Goal: Complete application form: Complete application form

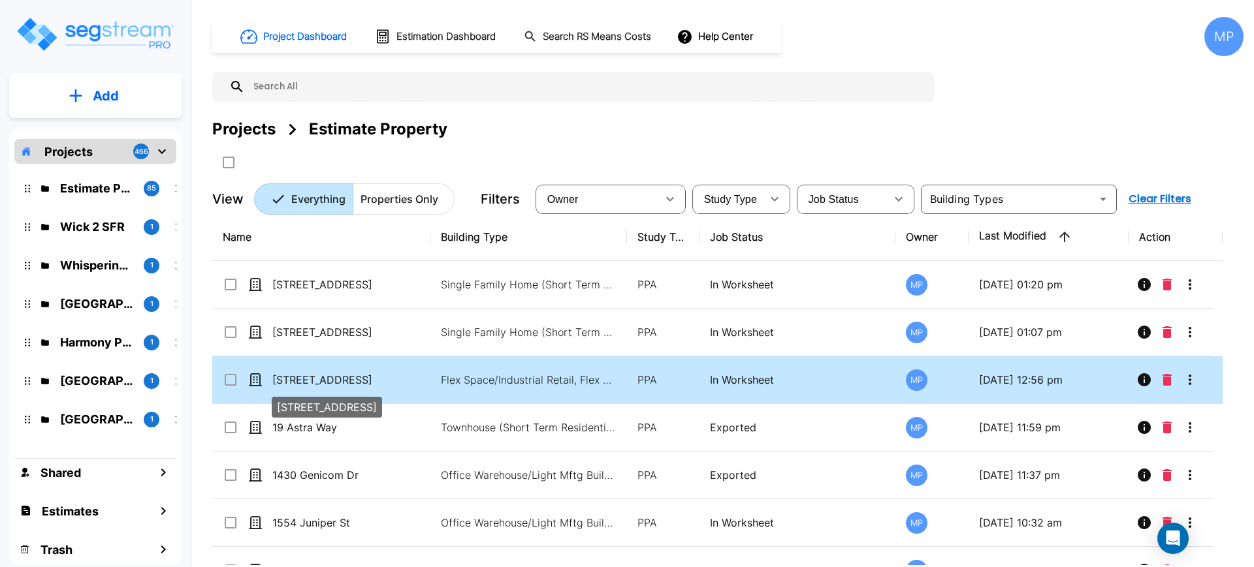
click at [361, 383] on p "2915-2937 Gibbon Road" at bounding box center [337, 380] width 131 height 16
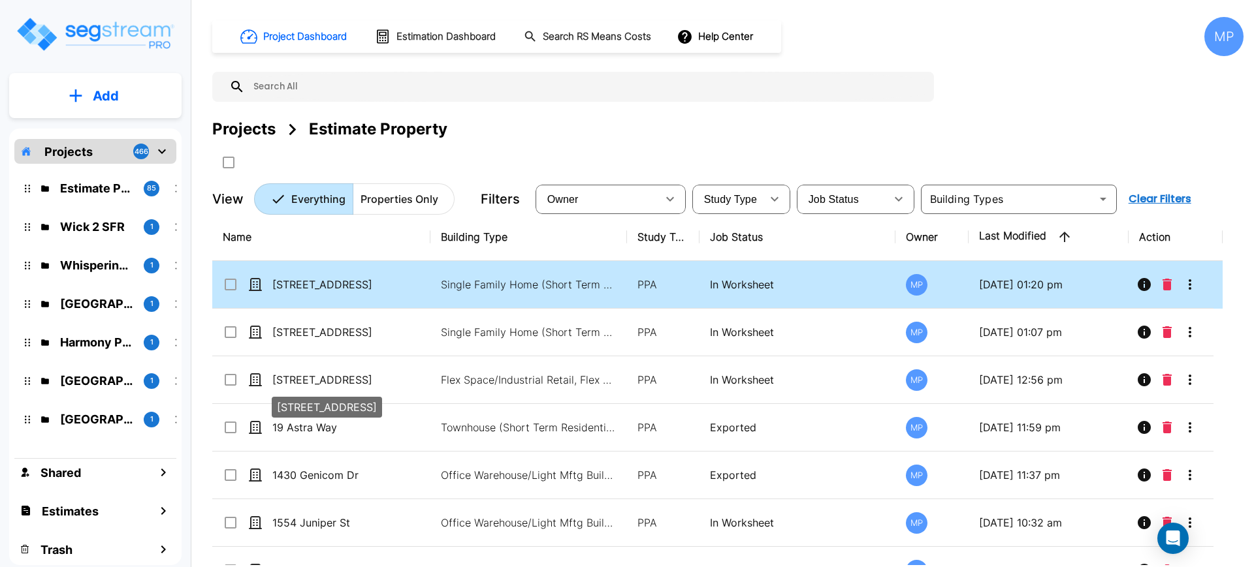
click at [361, 382] on p "2915-2937 Gibbon Road" at bounding box center [337, 380] width 131 height 16
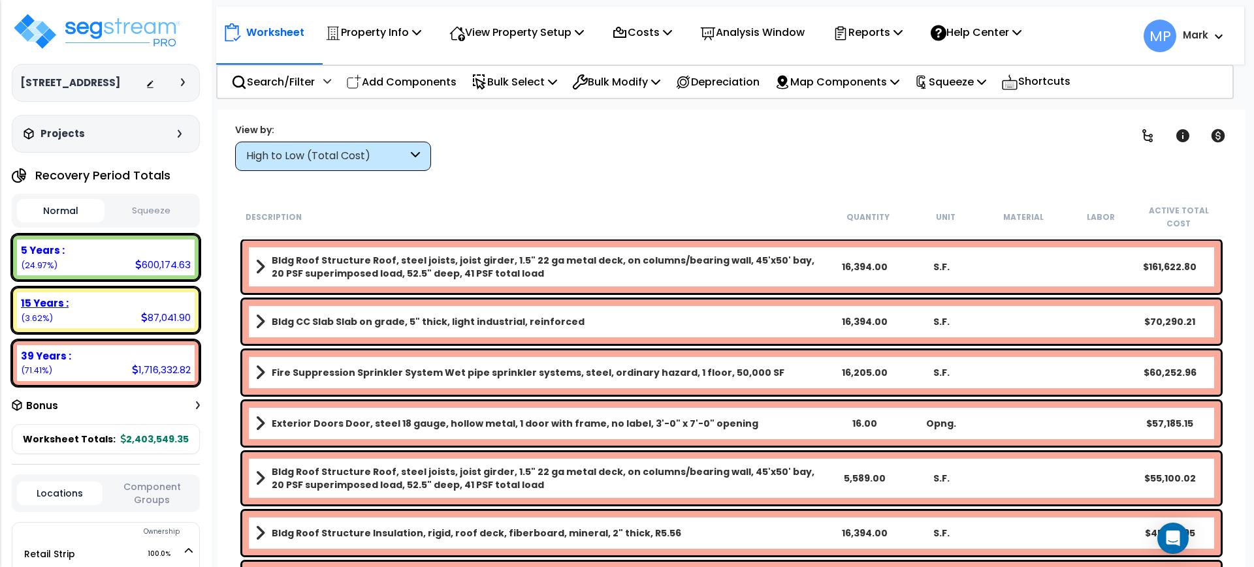
click at [101, 309] on div "15 Years :" at bounding box center [106, 303] width 170 height 14
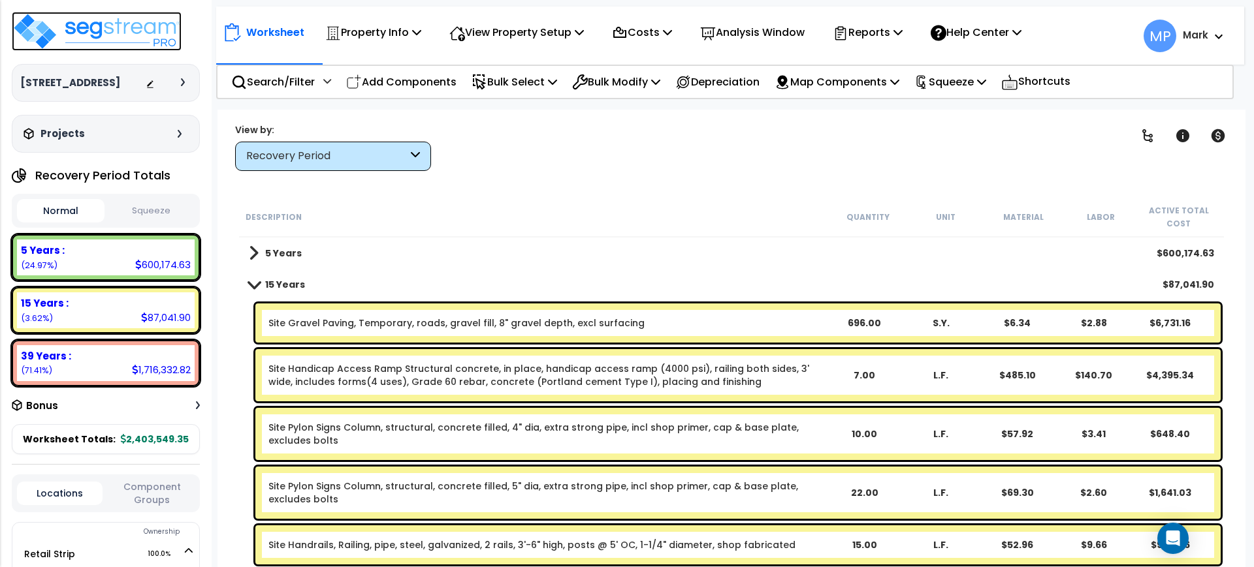
click at [138, 33] on img at bounding box center [97, 31] width 170 height 39
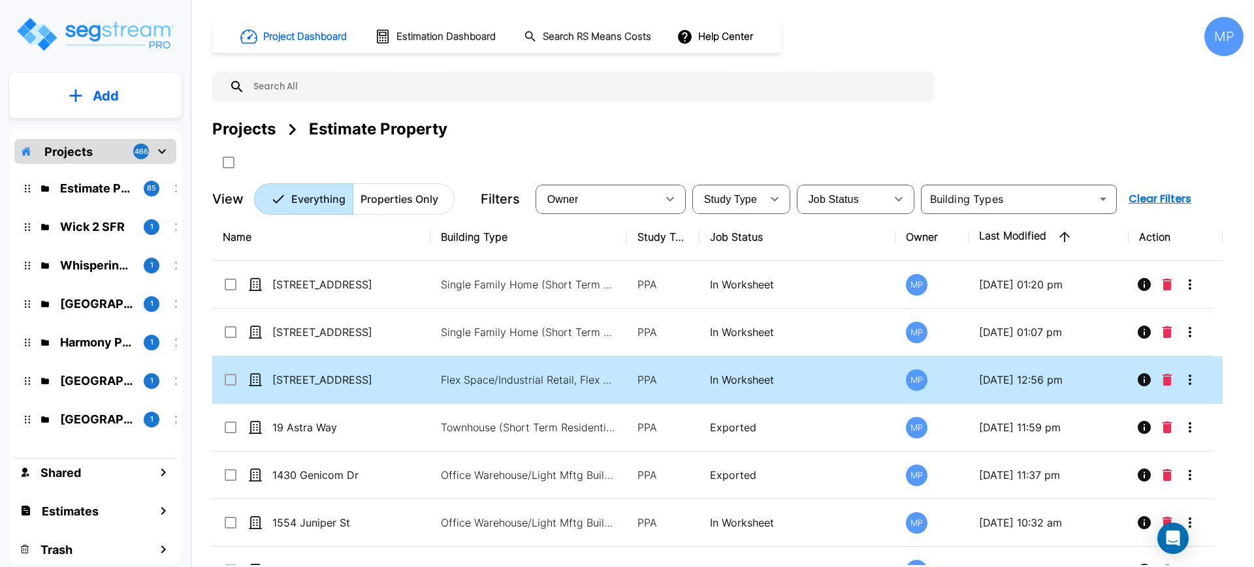
click at [229, 380] on input "select row 2915-2937 Gibbon Road" at bounding box center [229, 377] width 13 height 11
checkbox input "true"
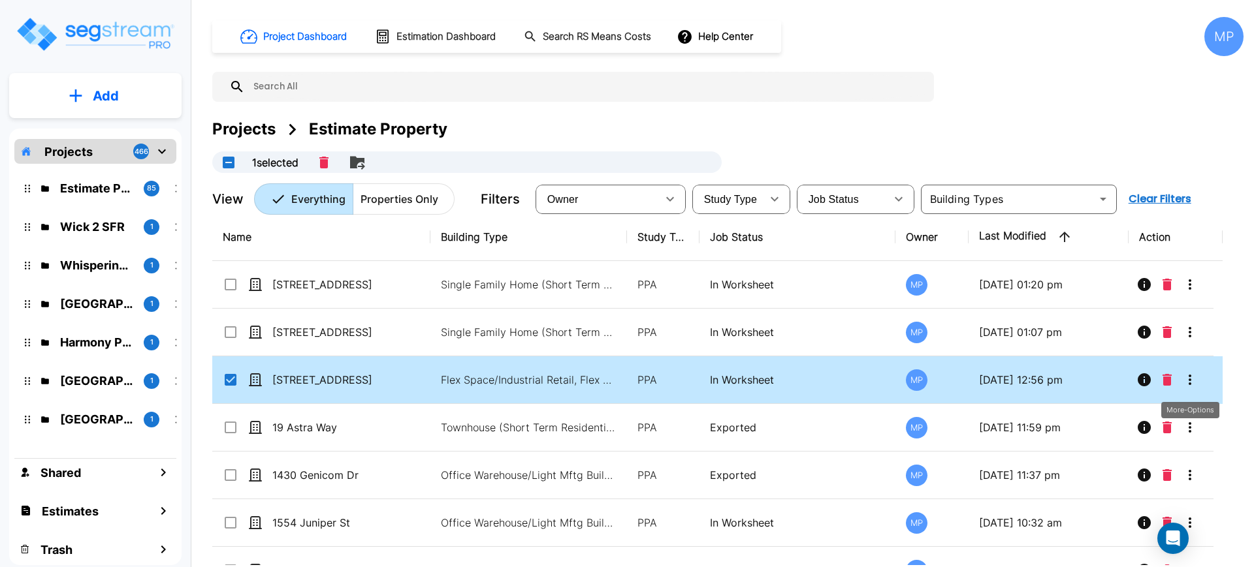
click at [1193, 374] on icon "More-Options" at bounding box center [1190, 380] width 16 height 16
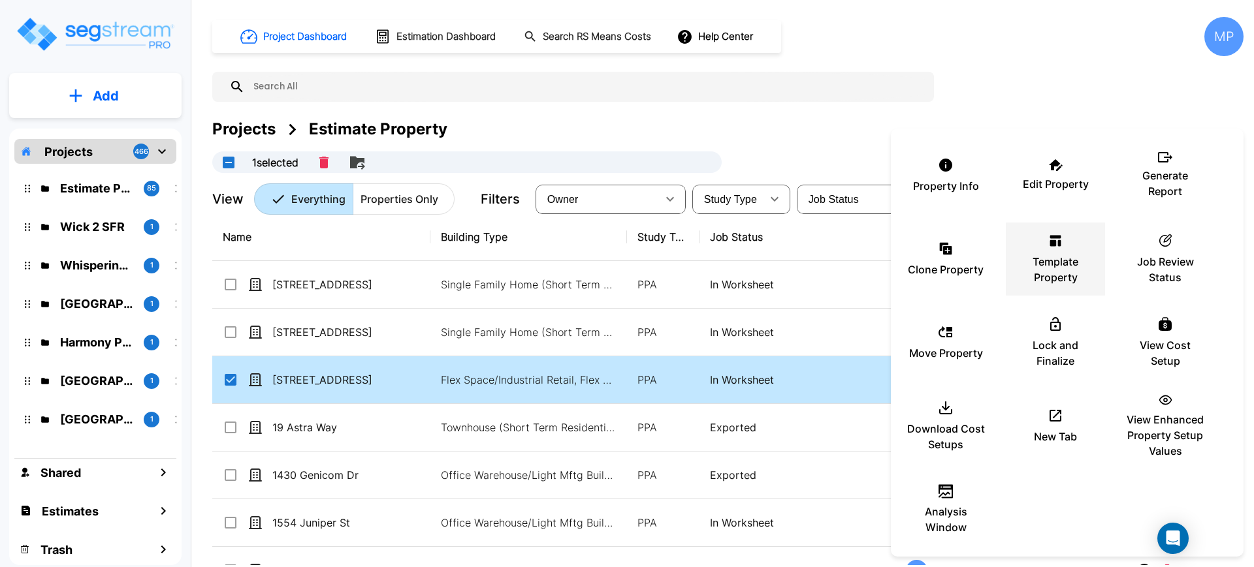
click at [1057, 246] on icon at bounding box center [1055, 241] width 16 height 16
click at [162, 39] on div at bounding box center [627, 283] width 1254 height 567
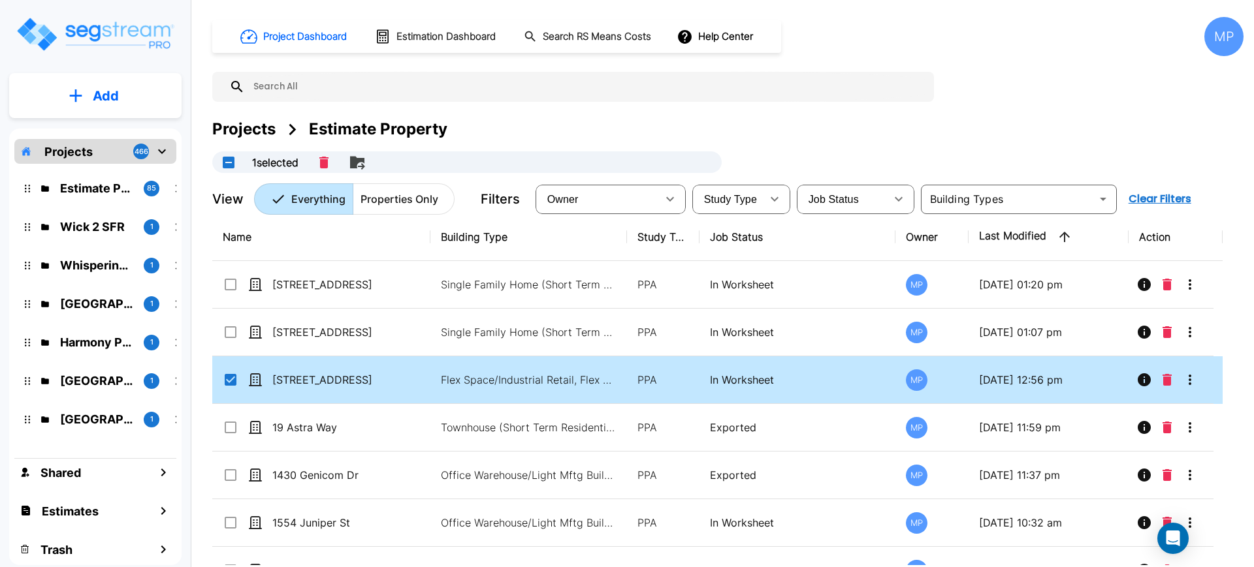
click at [38, 47] on img "mailbox folders" at bounding box center [95, 34] width 160 height 37
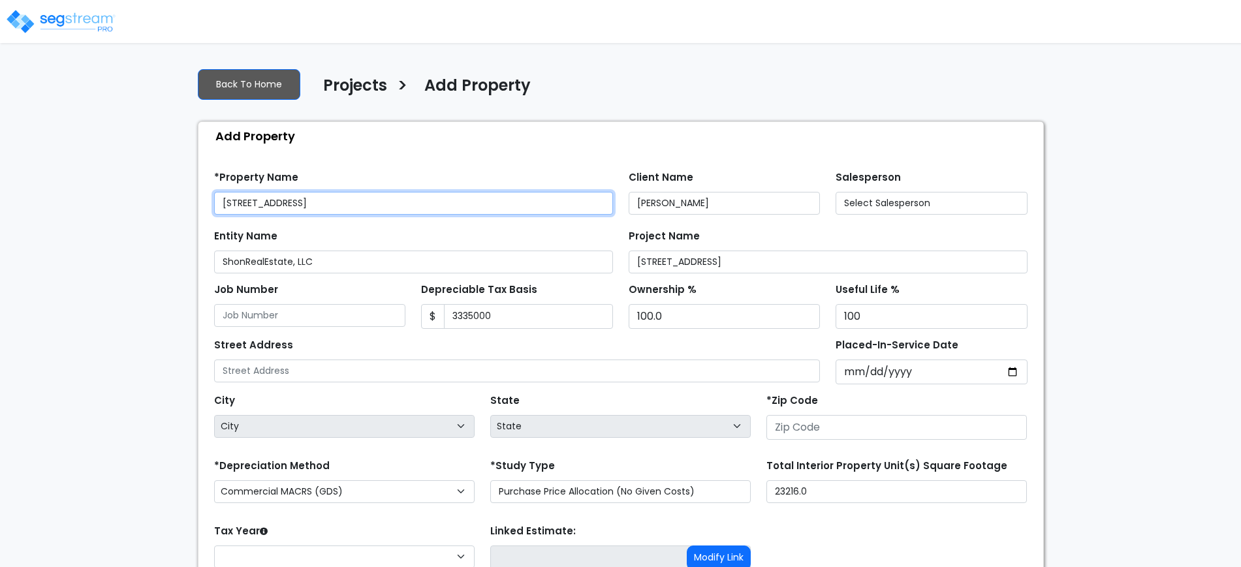
type input "3,335,000"
type input "[STREET_ADDRESS]"
type input "28269"
select select "2025"
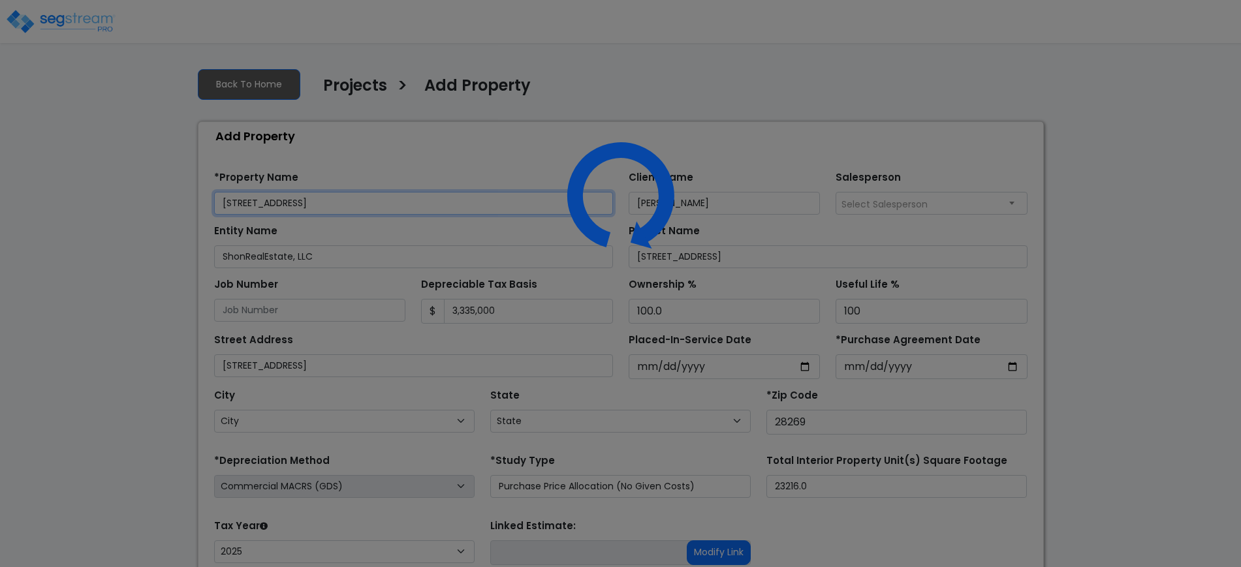
select select "NC"
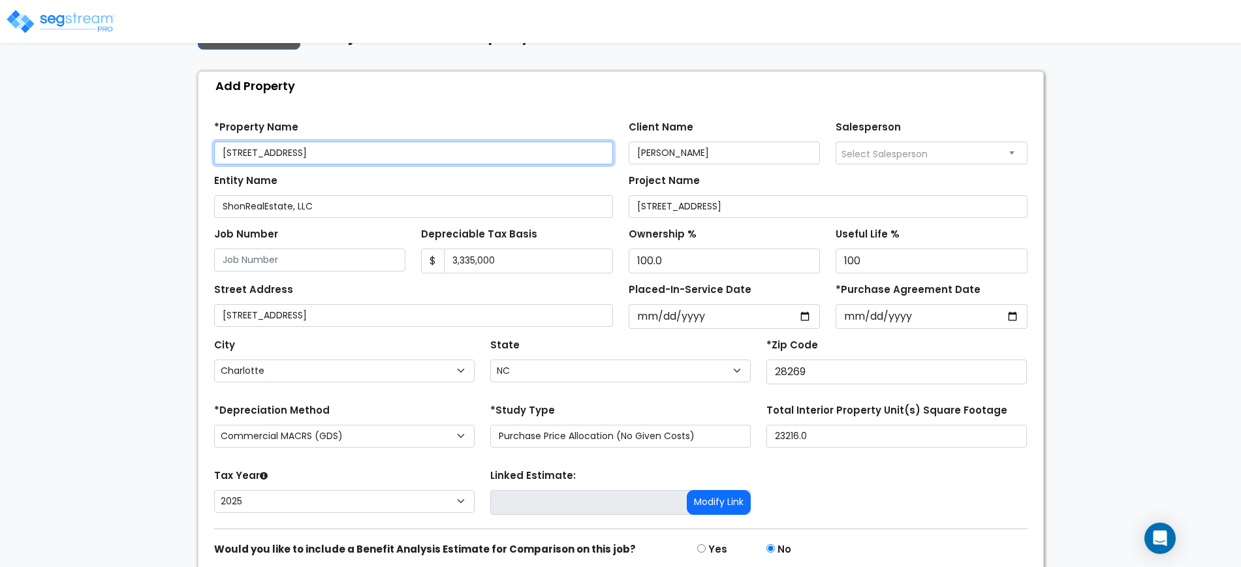
scroll to position [104, 0]
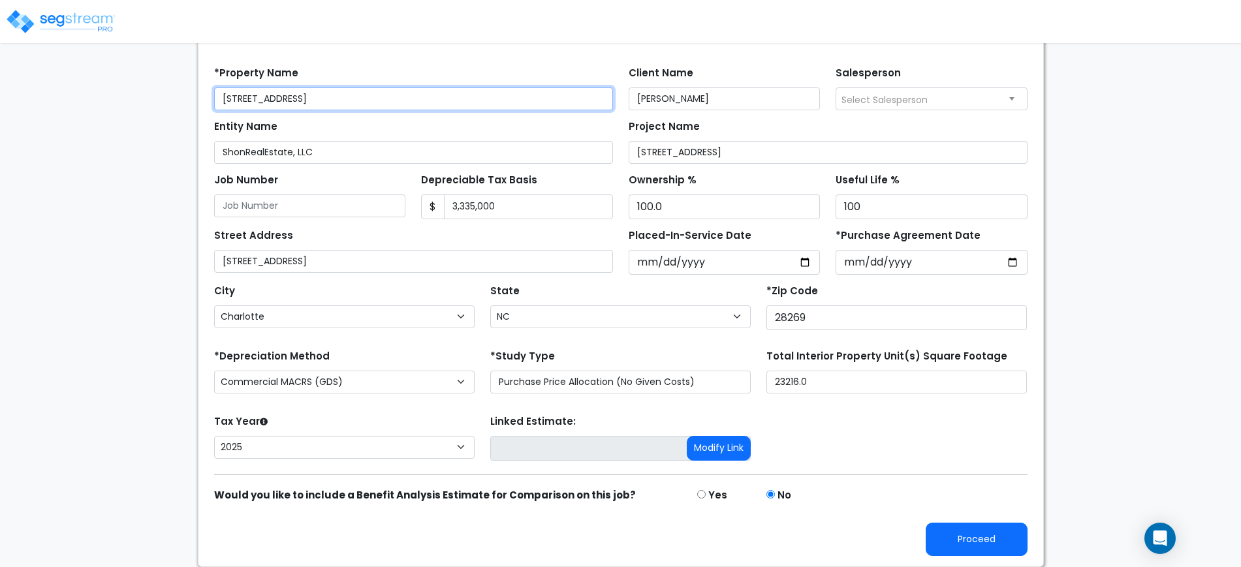
type input "2915-2937 Gibbon Road_R"
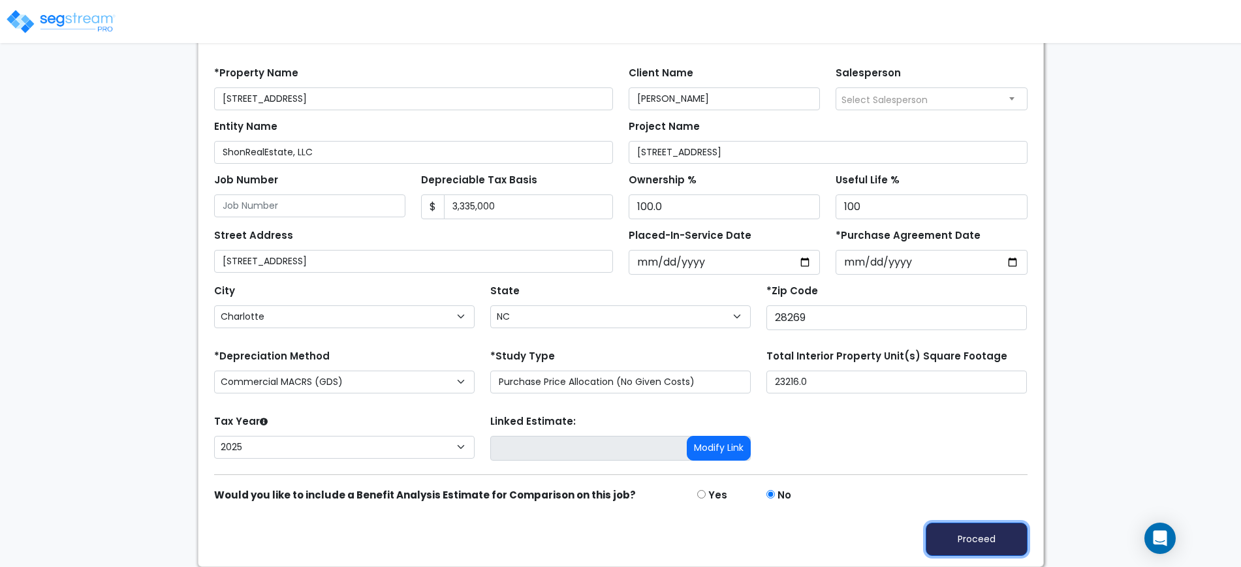
click at [965, 537] on button "Proceed" at bounding box center [977, 539] width 102 height 33
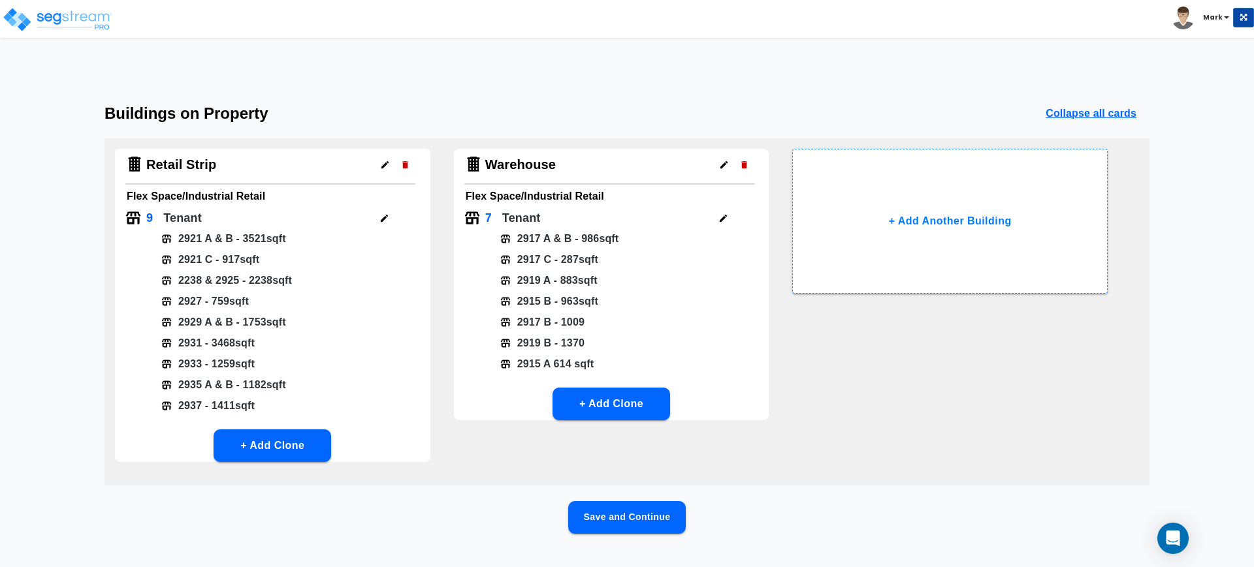
click at [633, 521] on button "Save and Continue" at bounding box center [627, 518] width 118 height 33
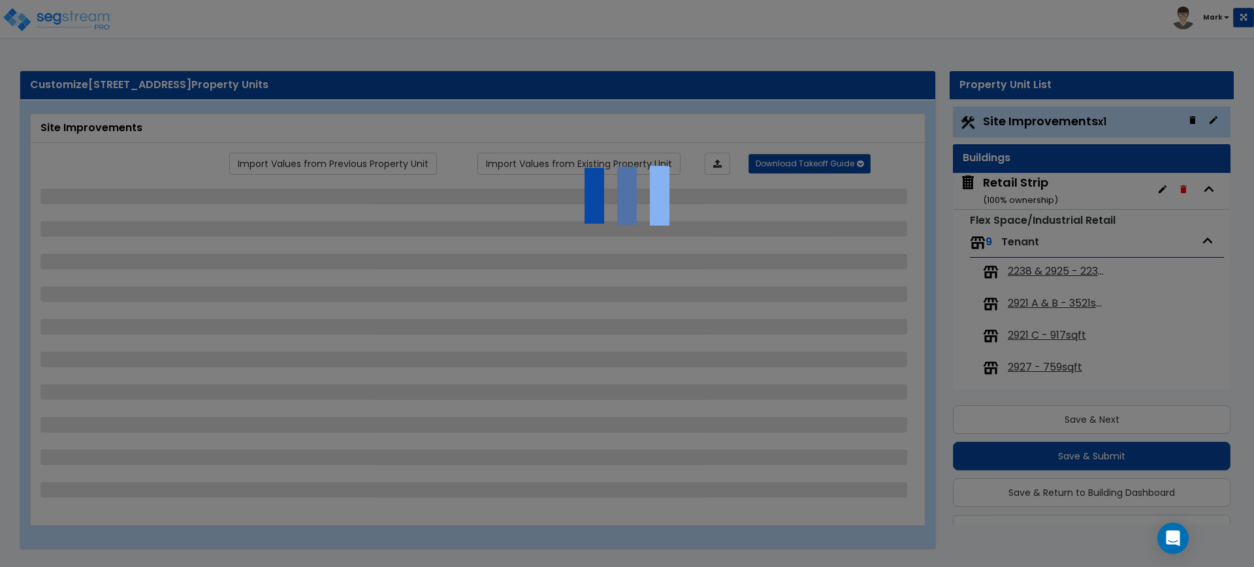
scroll to position [31, 0]
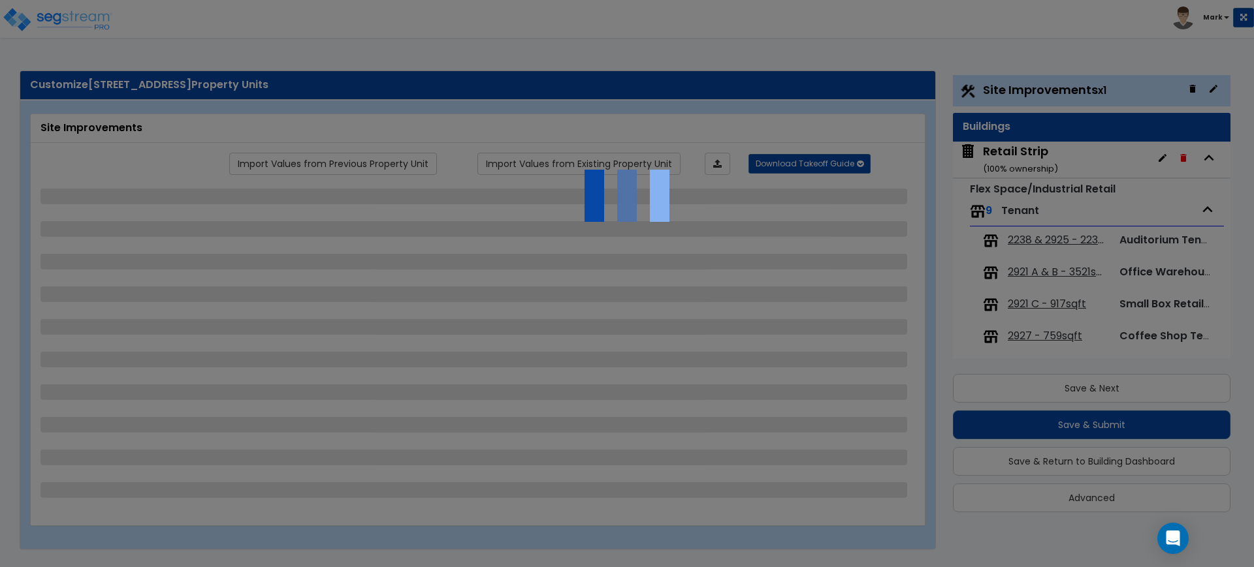
select select "2"
select select "1"
select select "2"
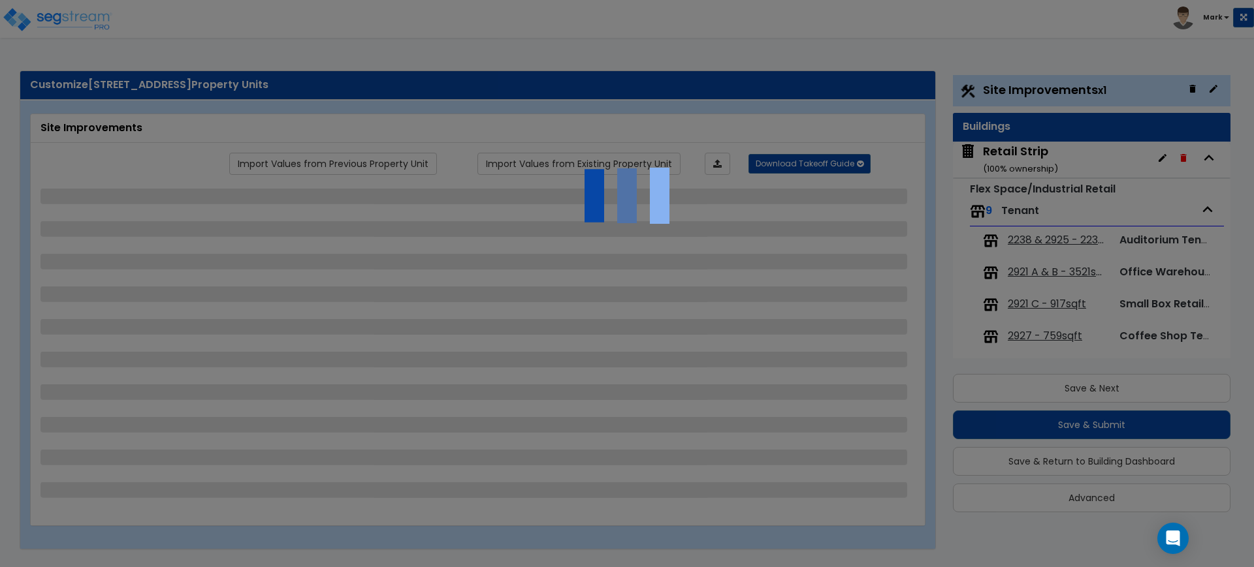
select select "1"
select select "2"
select select "4"
select select "2"
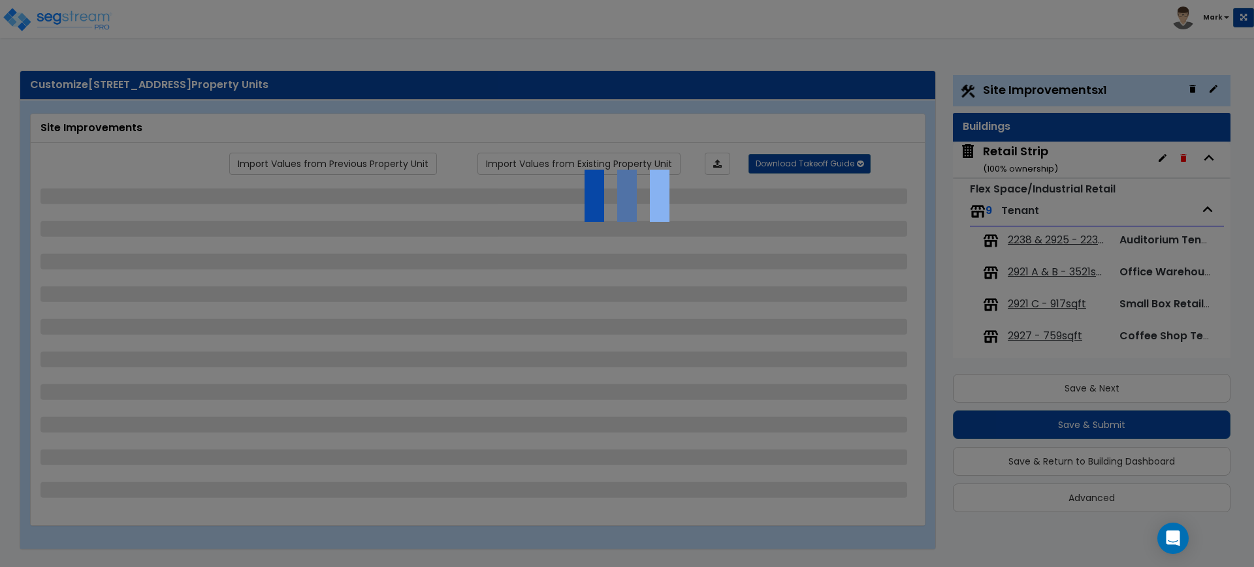
select select "1"
select select "4"
select select "2"
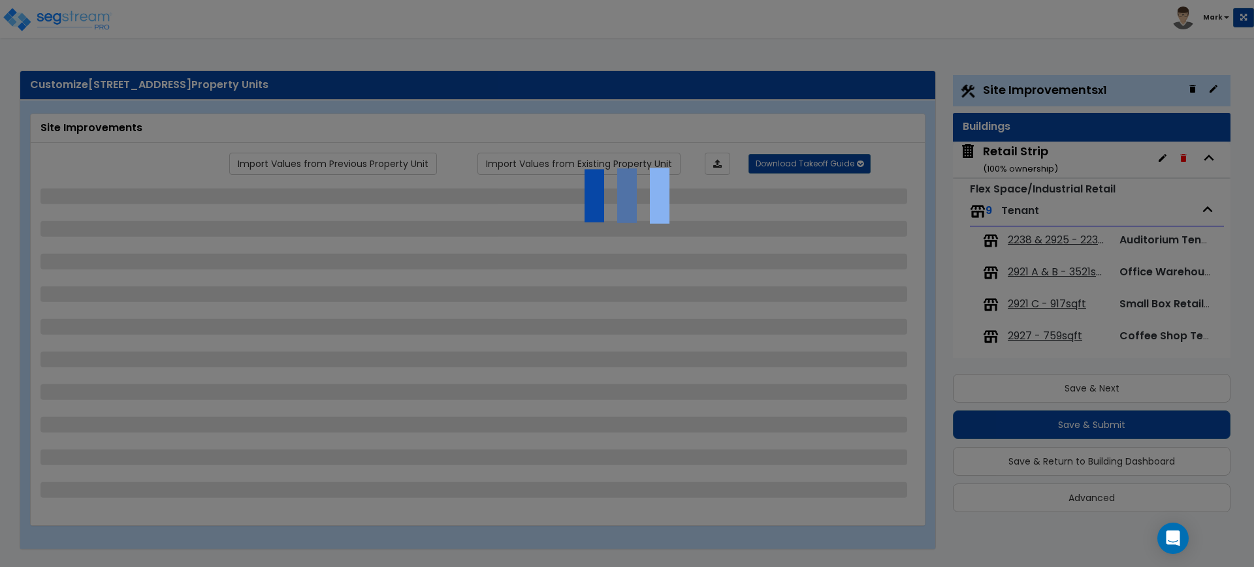
select select "1"
select select "2"
select select "1"
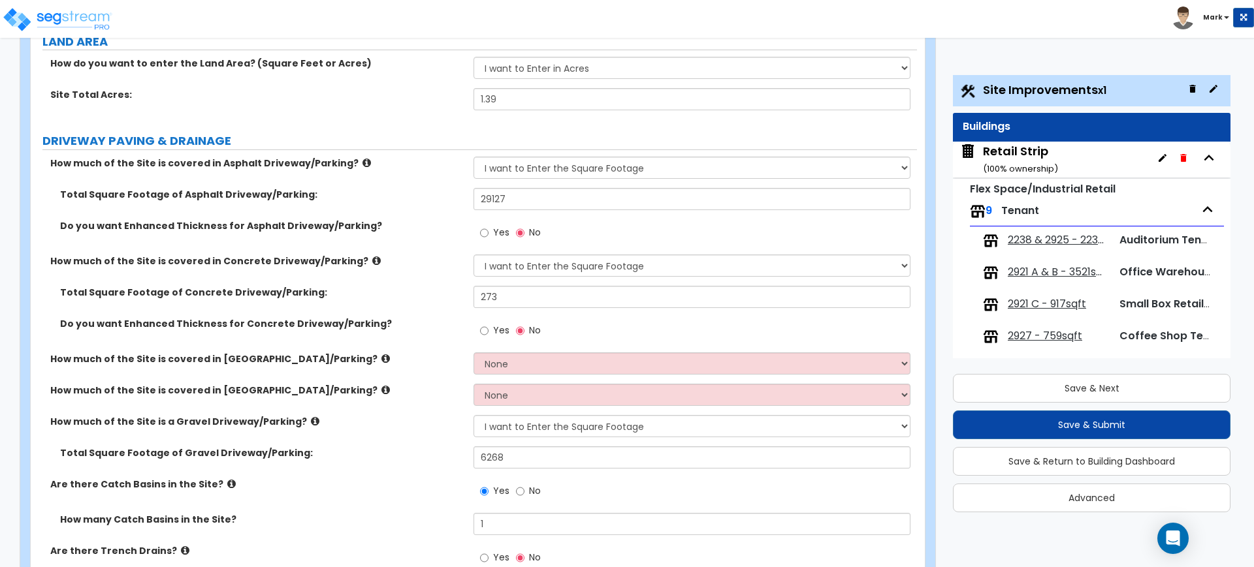
scroll to position [163, 0]
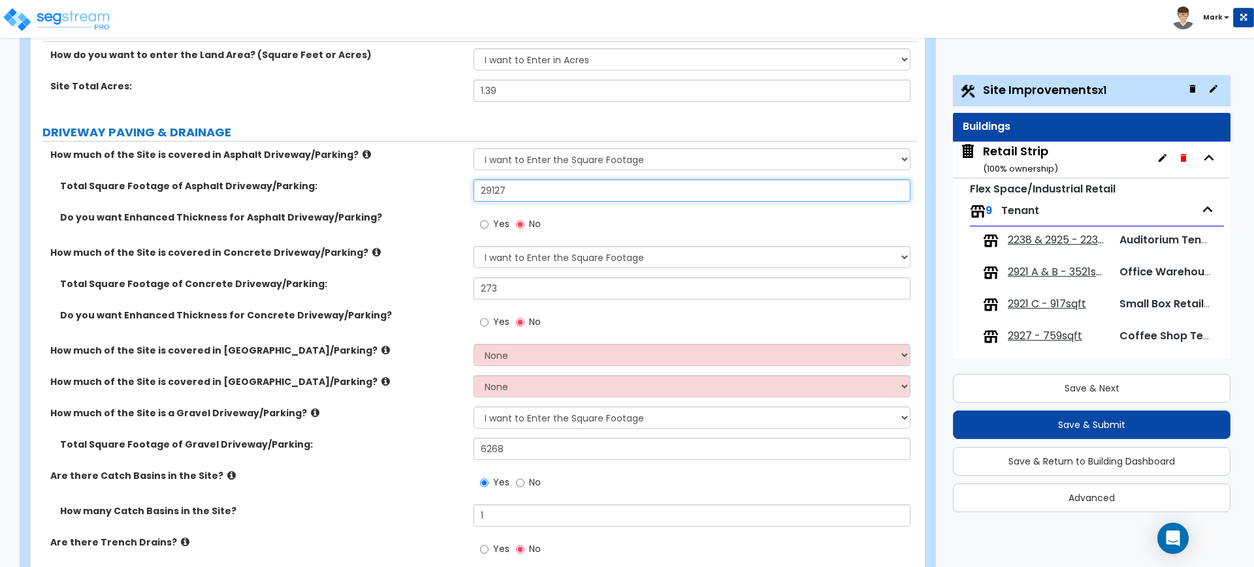
click at [490, 189] on input "29127" at bounding box center [691, 191] width 436 height 22
drag, startPoint x: 518, startPoint y: 190, endPoint x: 447, endPoint y: 186, distance: 70.6
click at [447, 186] on div "Total Square Footage of Asphalt Driveway/Parking: 29127" at bounding box center [474, 195] width 886 height 31
type input "25,679"
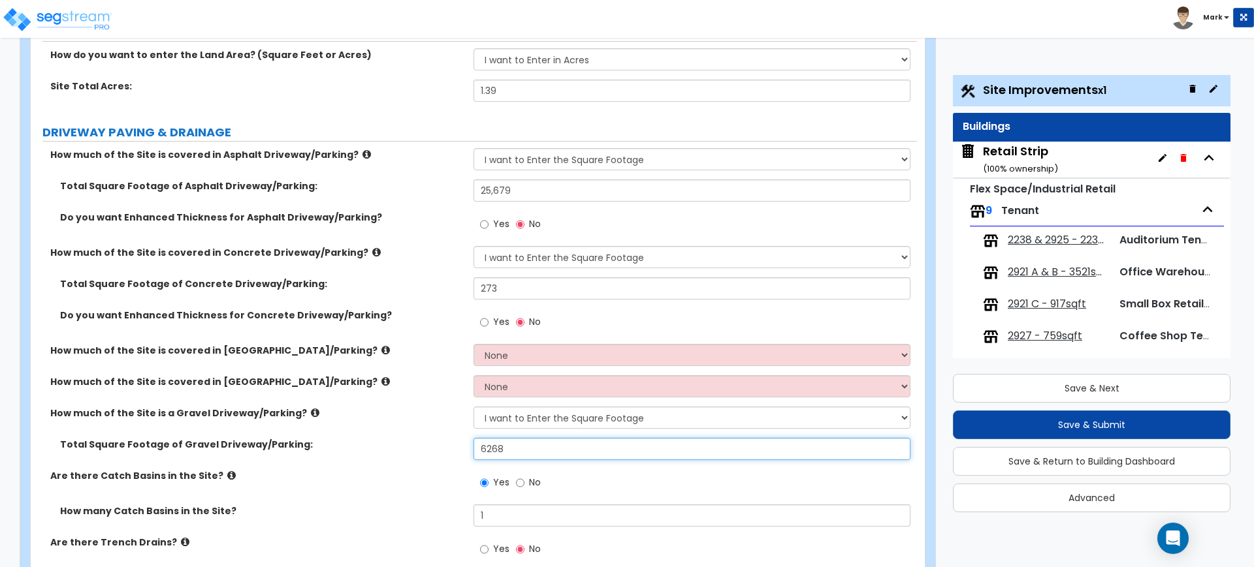
drag, startPoint x: 514, startPoint y: 451, endPoint x: 425, endPoint y: 446, distance: 88.9
click at [425, 446] on div "Total Square Footage of [GEOGRAPHIC_DATA]/Parking: 6268" at bounding box center [474, 453] width 886 height 31
type input "6,398"
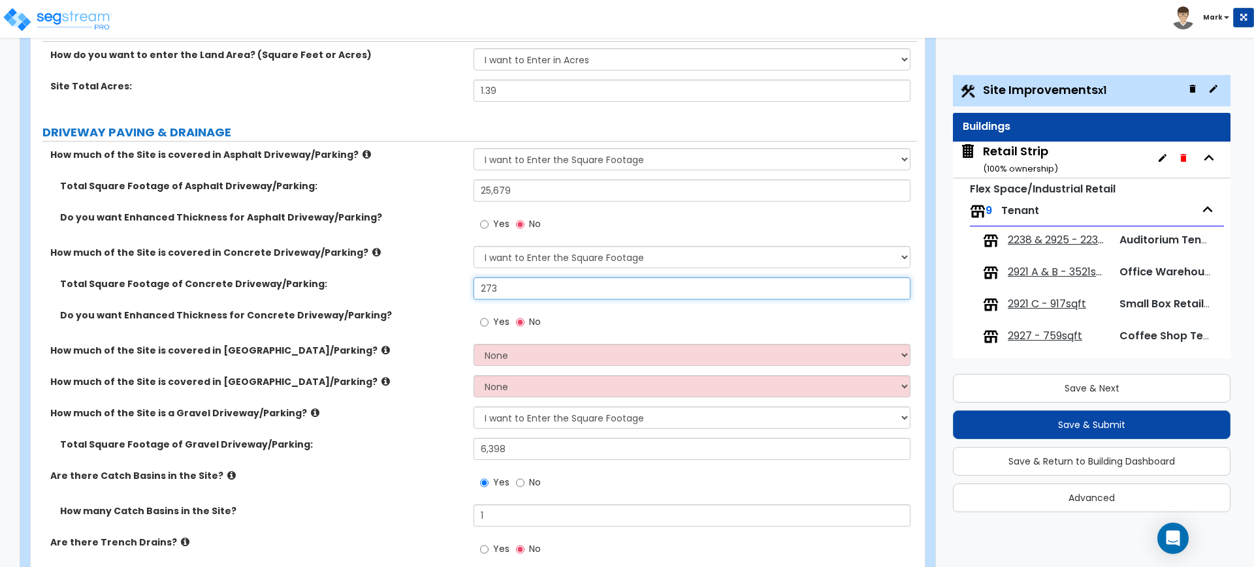
click at [500, 289] on input "273" at bounding box center [691, 289] width 436 height 22
click at [507, 287] on input "273" at bounding box center [691, 289] width 436 height 22
drag, startPoint x: 503, startPoint y: 288, endPoint x: 409, endPoint y: 264, distance: 96.9
click at [406, 268] on div "How much of the Site is covered in Asphalt Driveway/Parking? None I want to Ent…" at bounding box center [473, 359] width 867 height 423
type input "1,509"
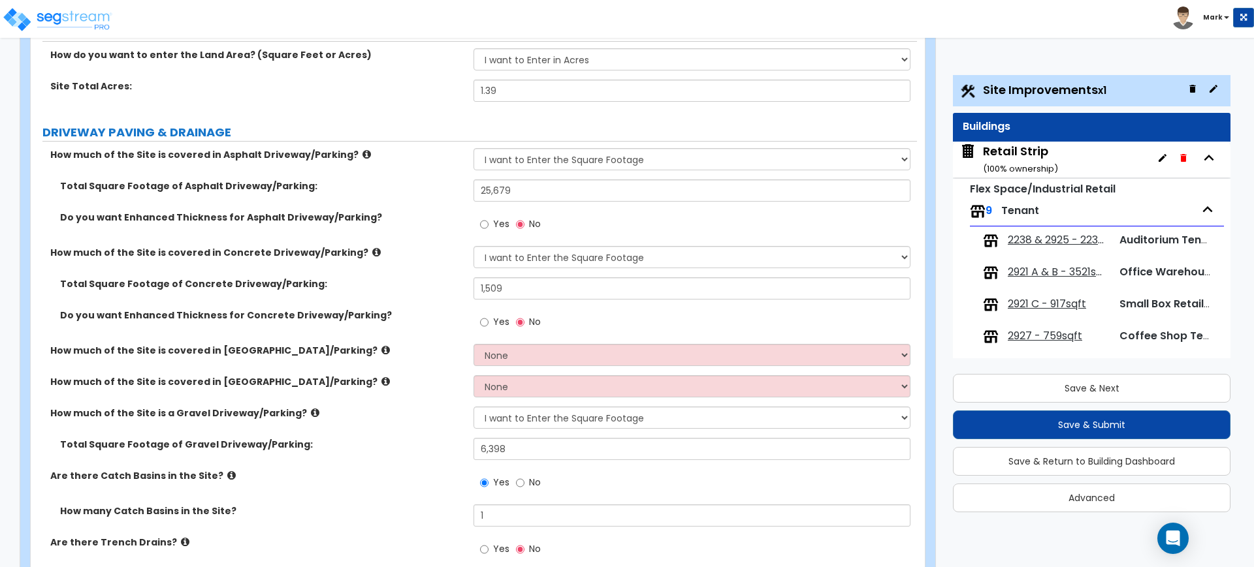
click at [601, 323] on div "Yes No" at bounding box center [694, 326] width 443 height 35
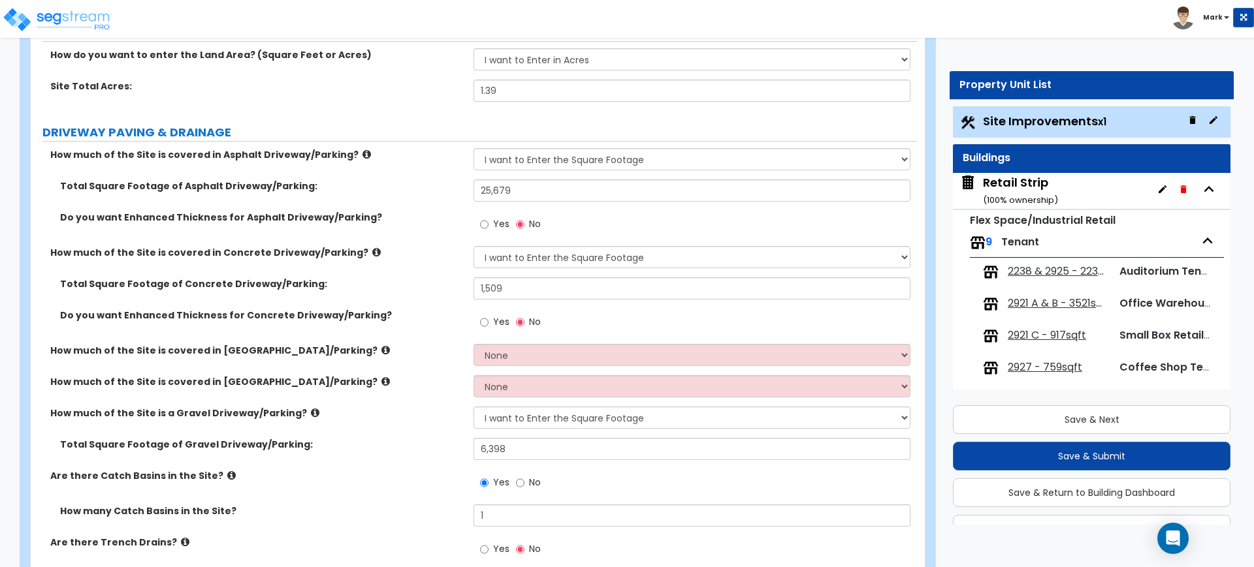
scroll to position [245, 0]
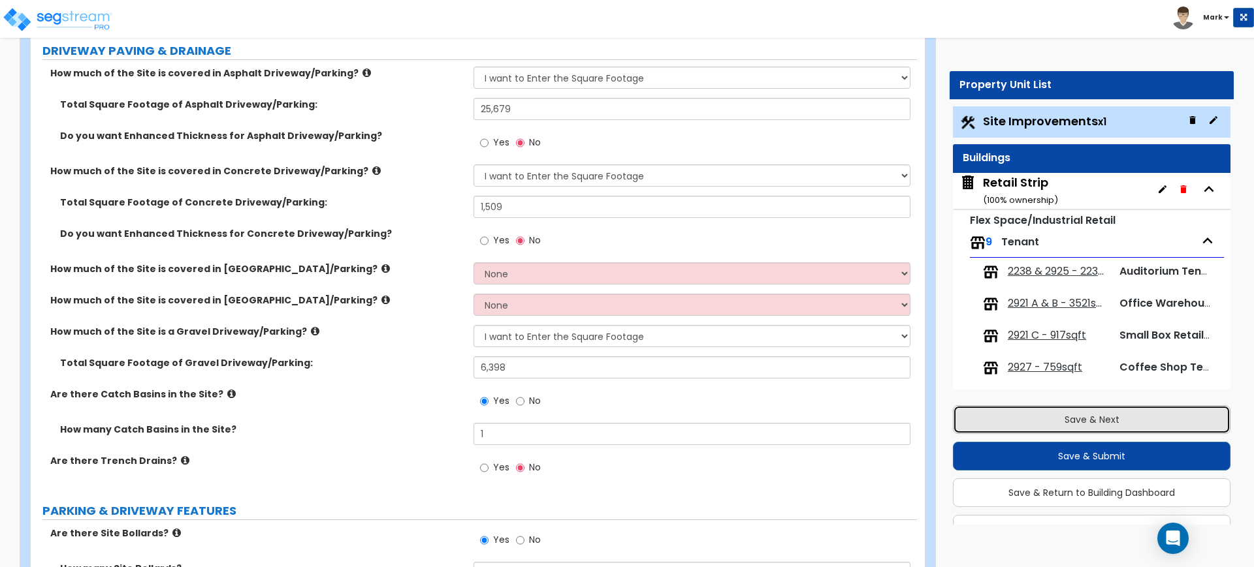
click at [1015, 420] on button "Save & Next" at bounding box center [1092, 420] width 278 height 29
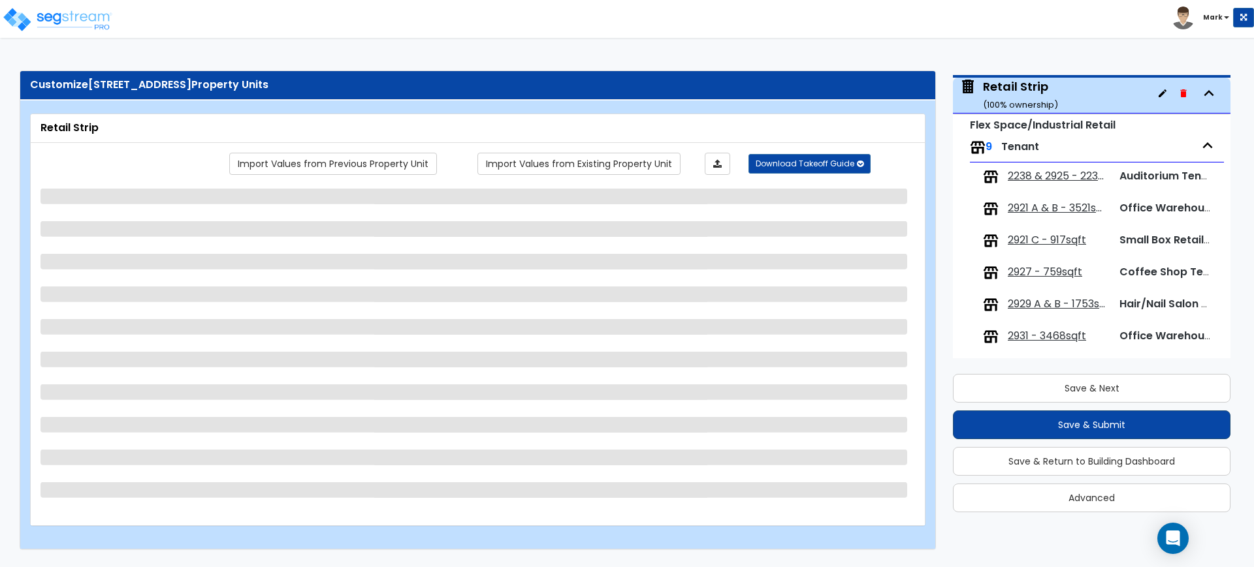
scroll to position [67, 0]
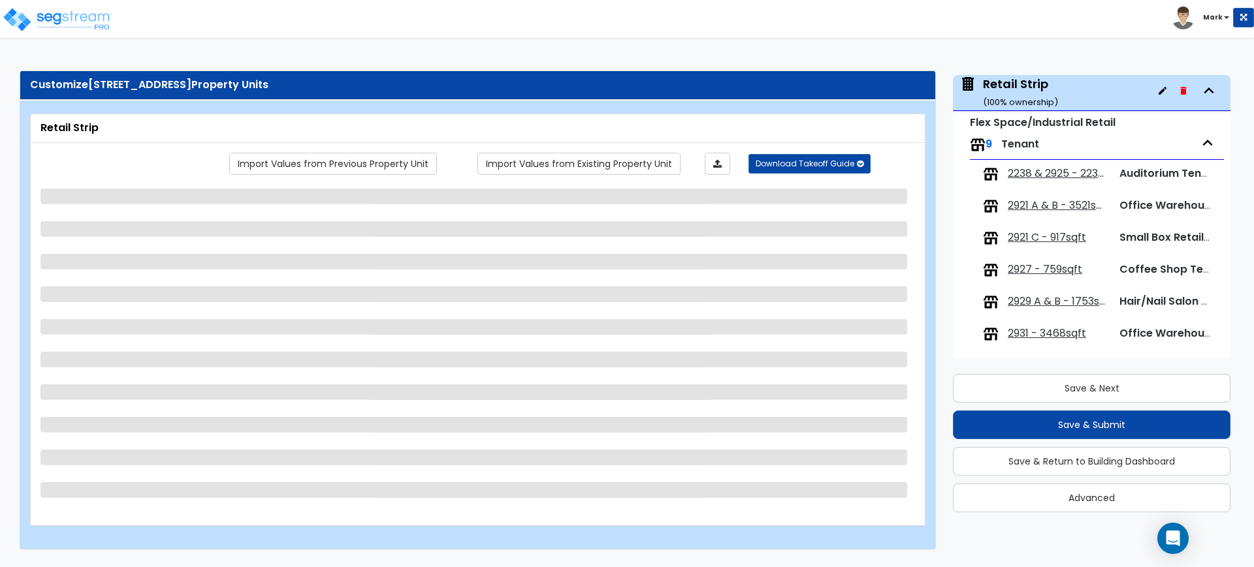
select select "6"
select select "1"
select select "10"
select select "2"
select select "1"
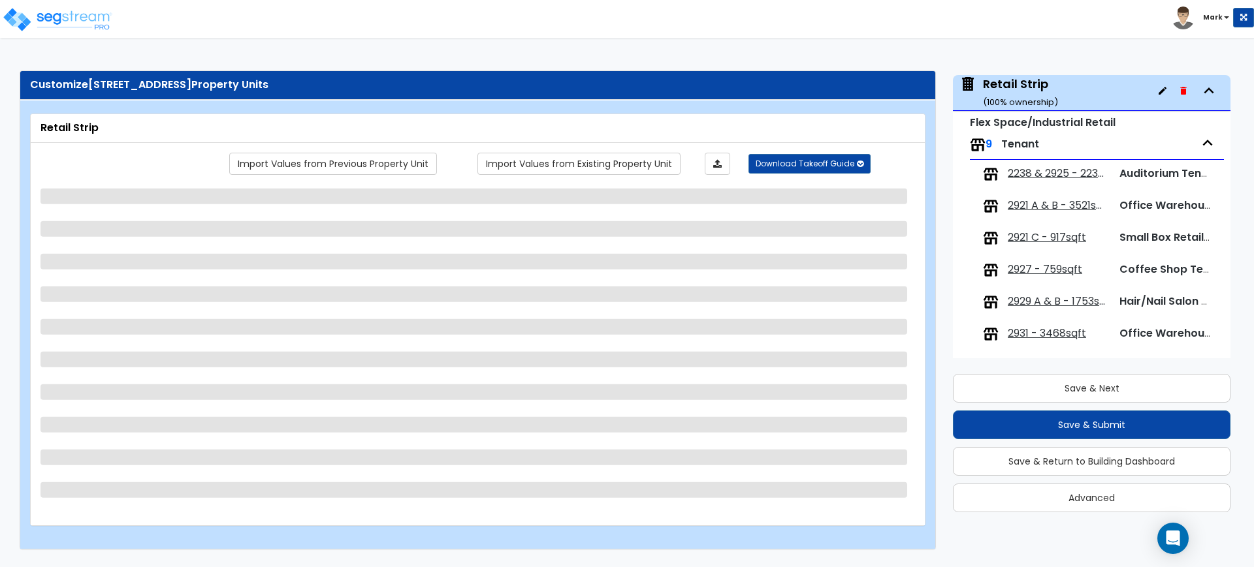
select select "1"
select select "2"
select select "1"
select select "3"
select select "2"
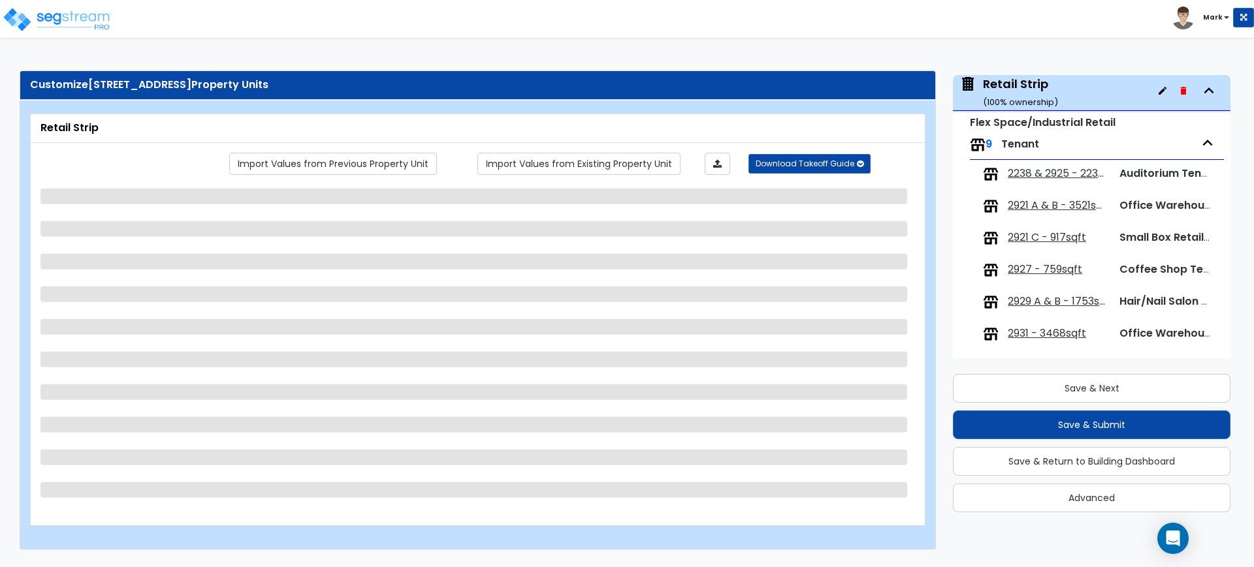
select select "1"
select select "3"
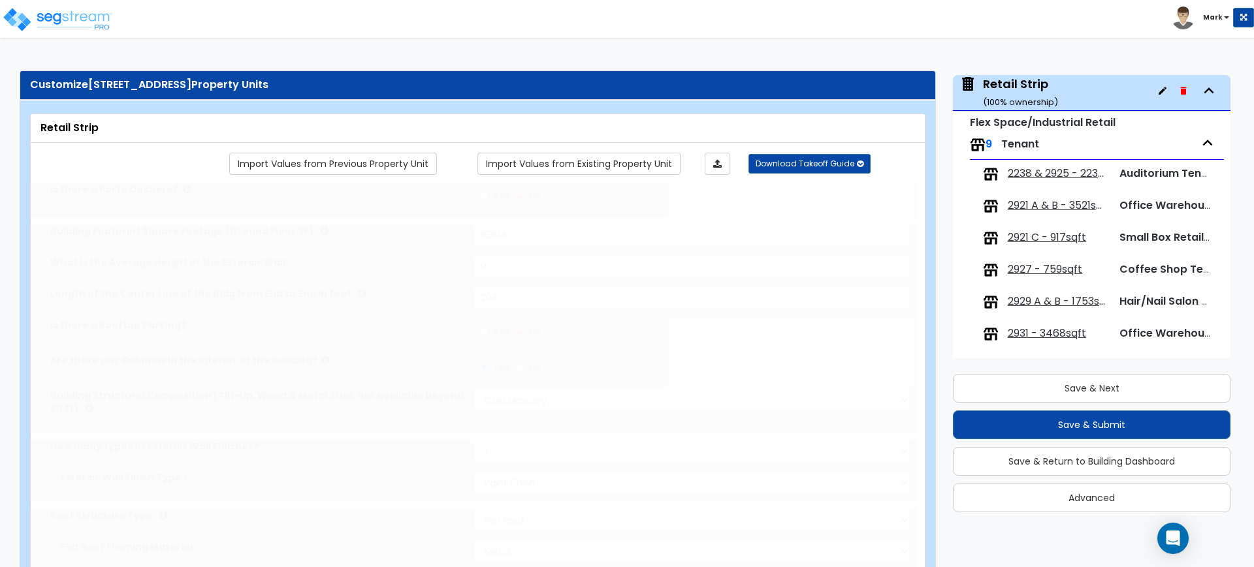
select select "1"
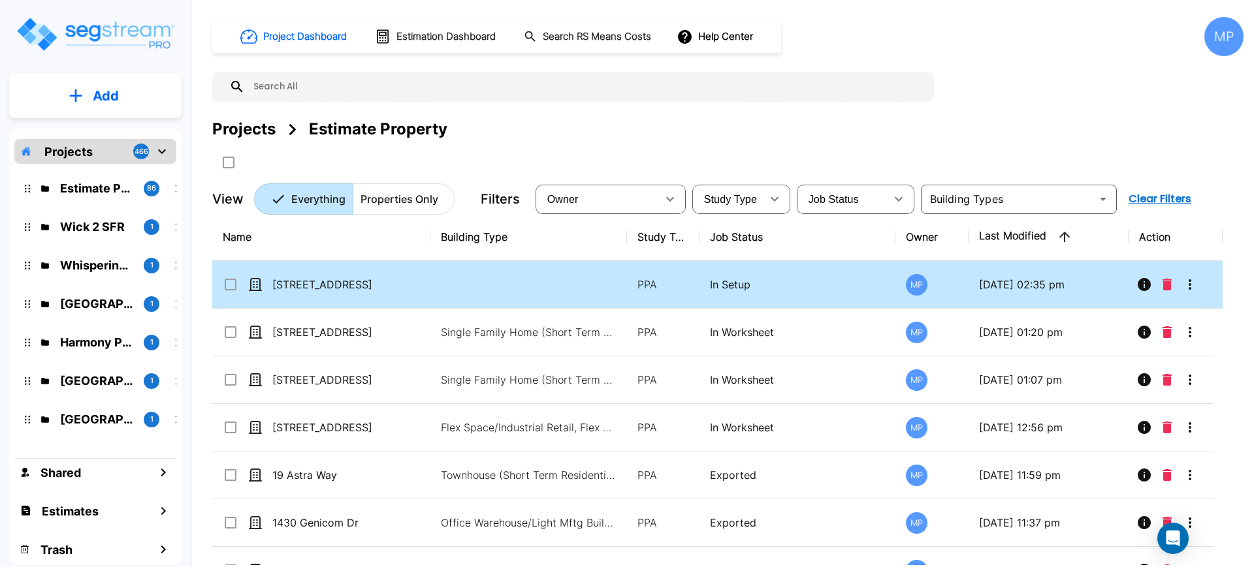
click at [340, 278] on p "[STREET_ADDRESS]" at bounding box center [337, 285] width 131 height 16
click at [340, 278] on p "2915-2937 Gibbon Road_R" at bounding box center [337, 285] width 131 height 16
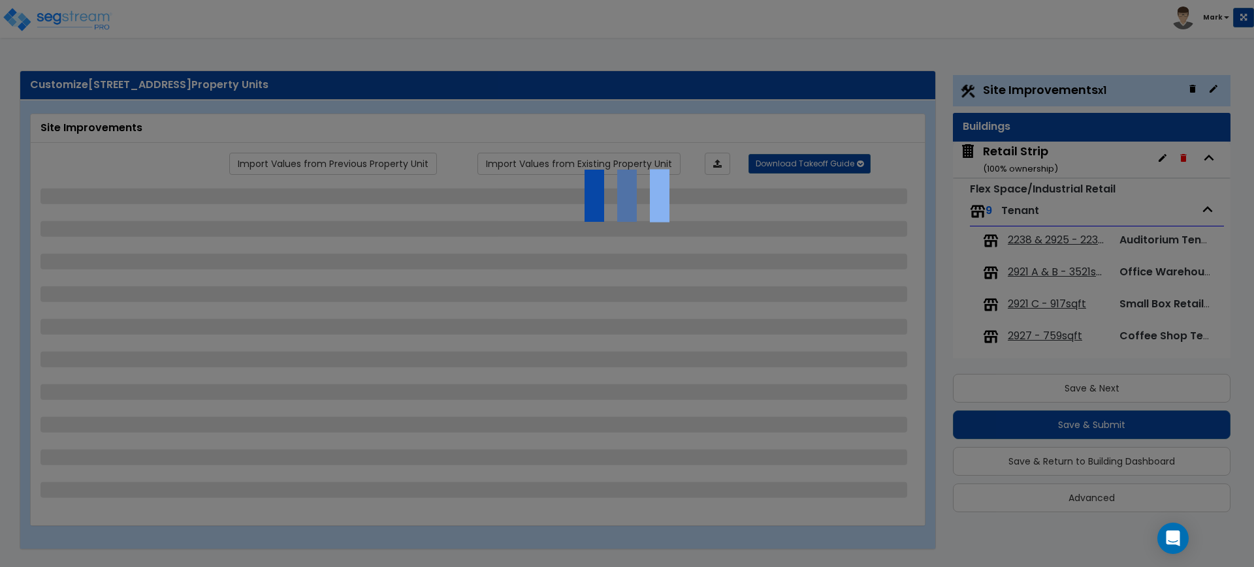
scroll to position [18, 0]
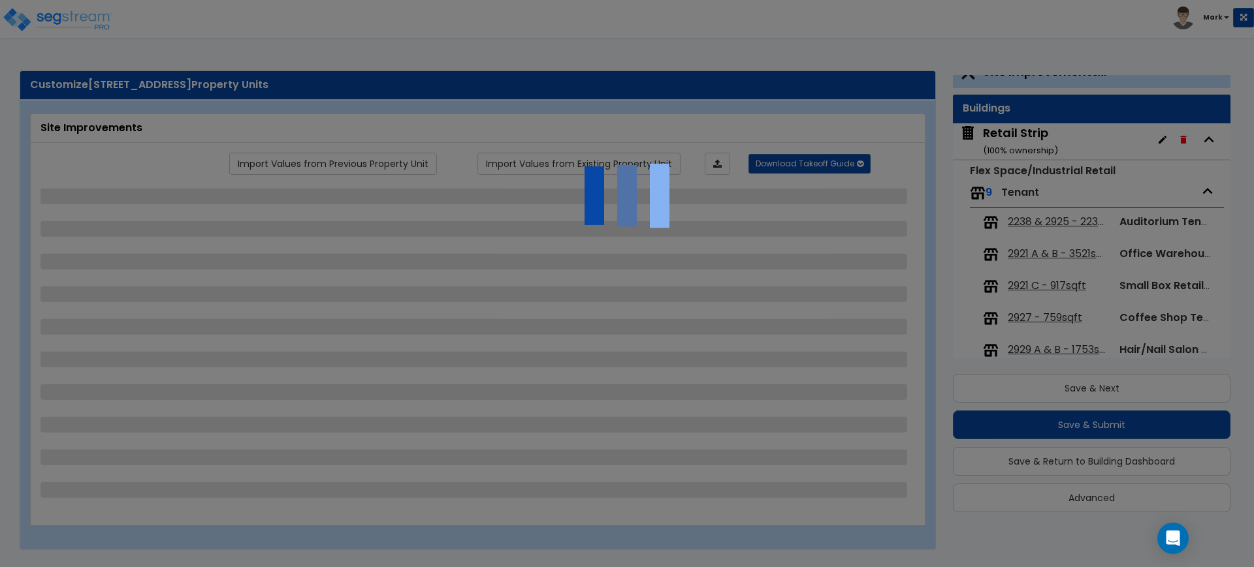
select select "2"
select select "1"
select select "2"
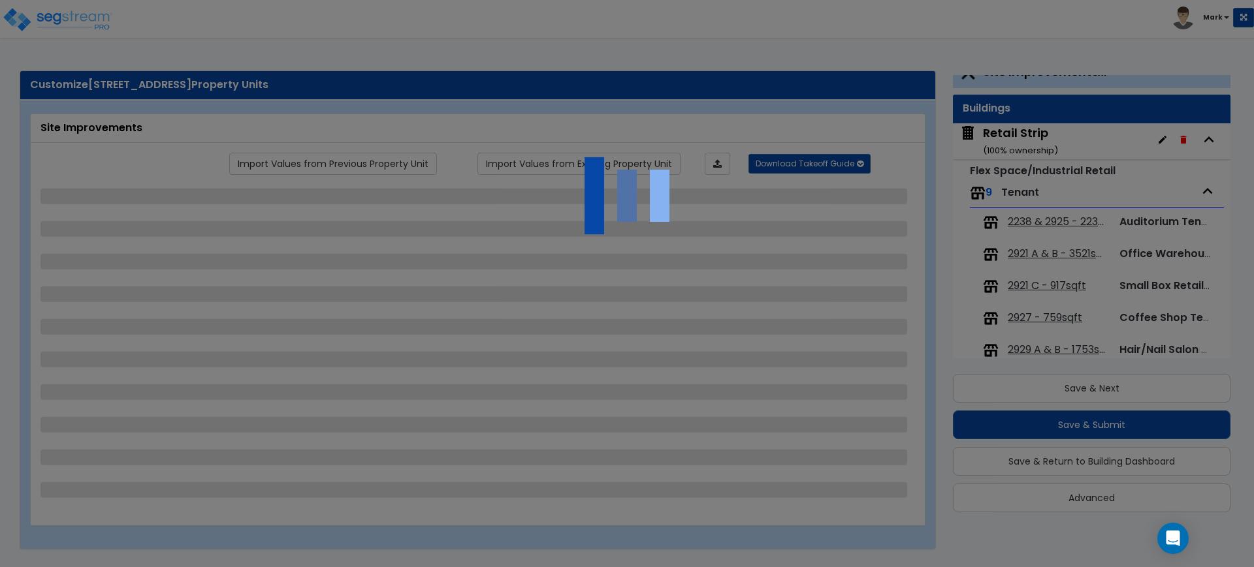
select select "1"
select select "2"
select select "4"
select select "2"
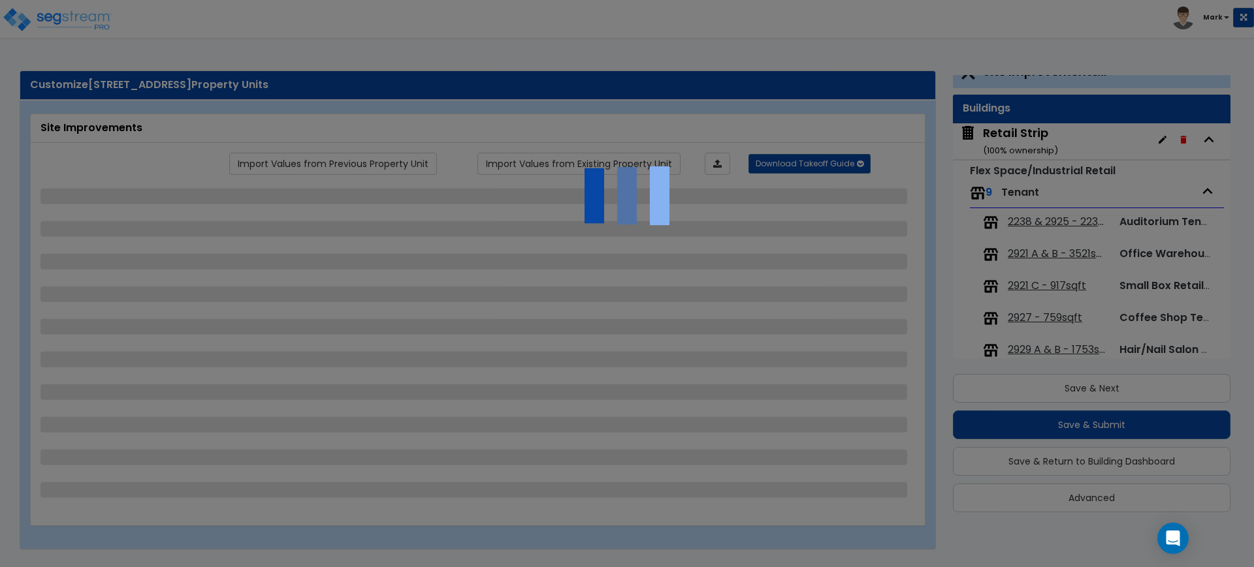
select select "1"
select select "4"
select select "2"
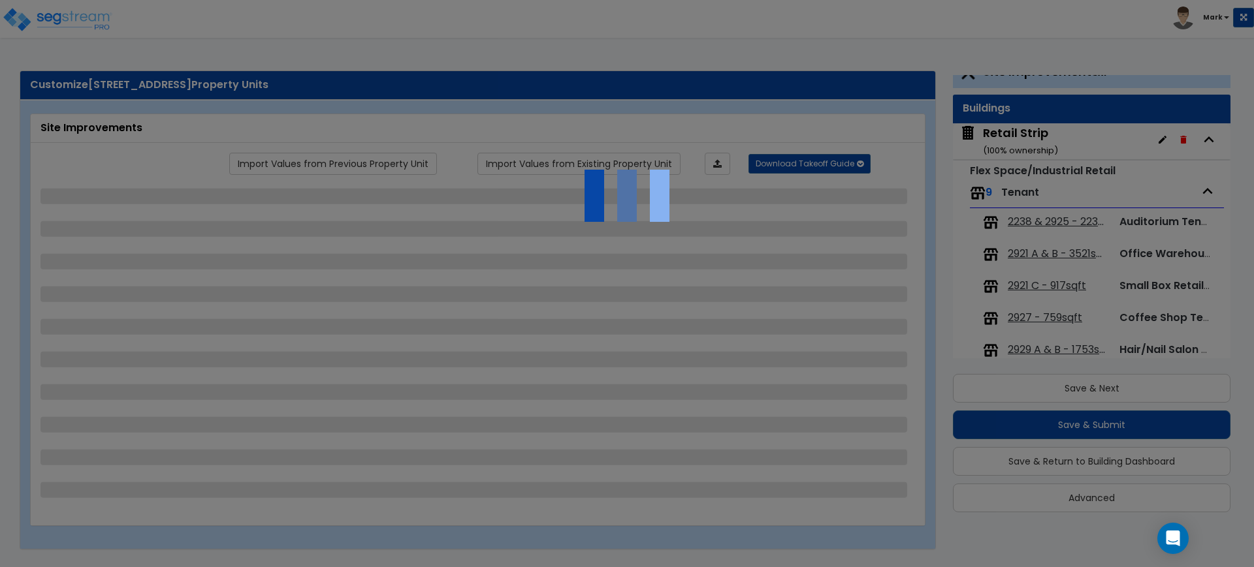
select select "1"
select select "2"
select select "1"
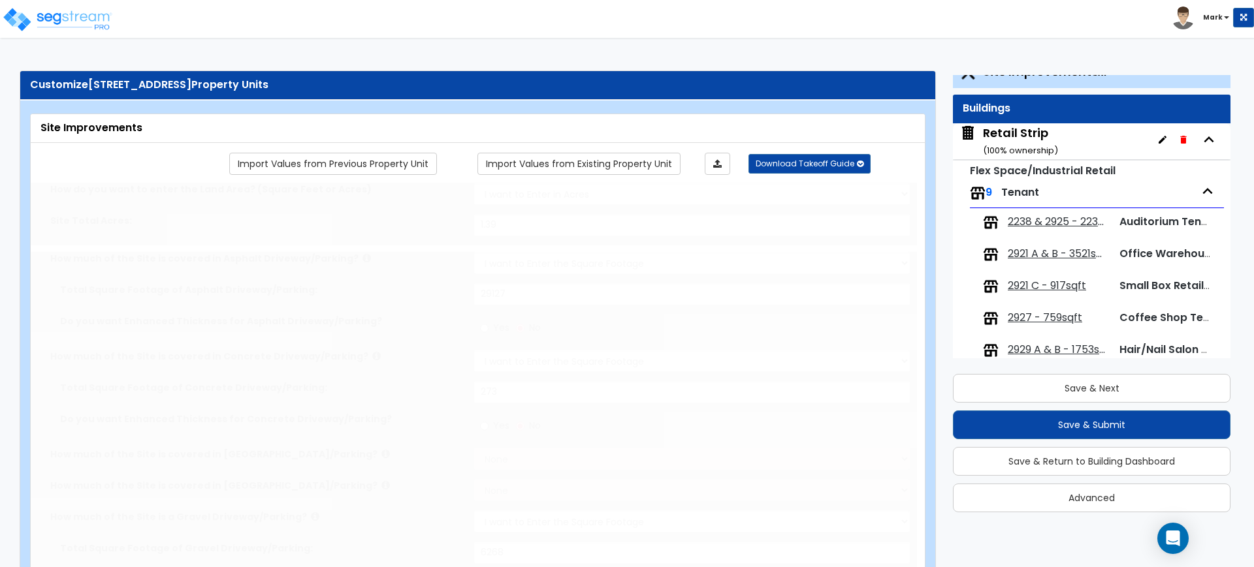
scroll to position [0, 0]
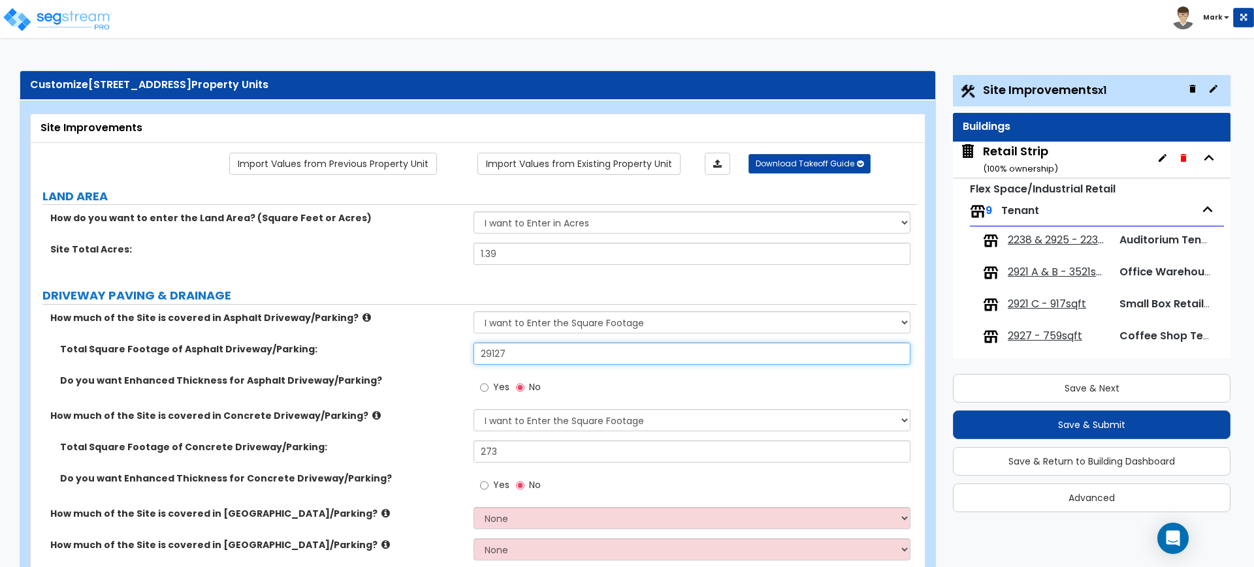
click at [549, 348] on input "29127" at bounding box center [691, 354] width 436 height 22
click at [488, 351] on input "29127" at bounding box center [691, 354] width 436 height 22
click at [54, 14] on img at bounding box center [57, 20] width 111 height 26
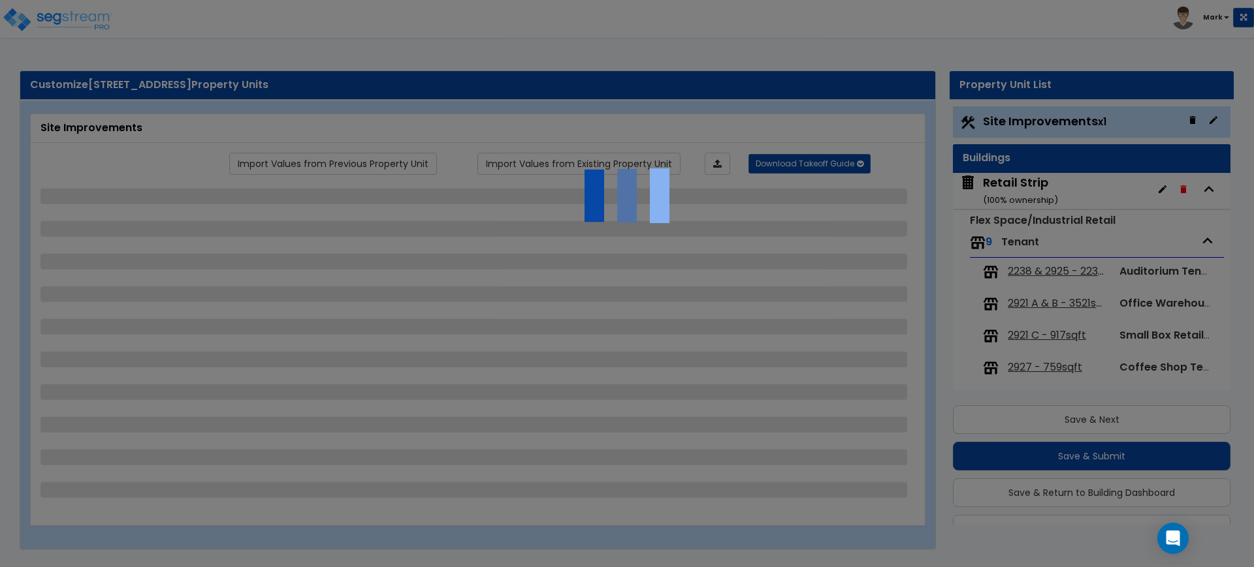
scroll to position [31, 0]
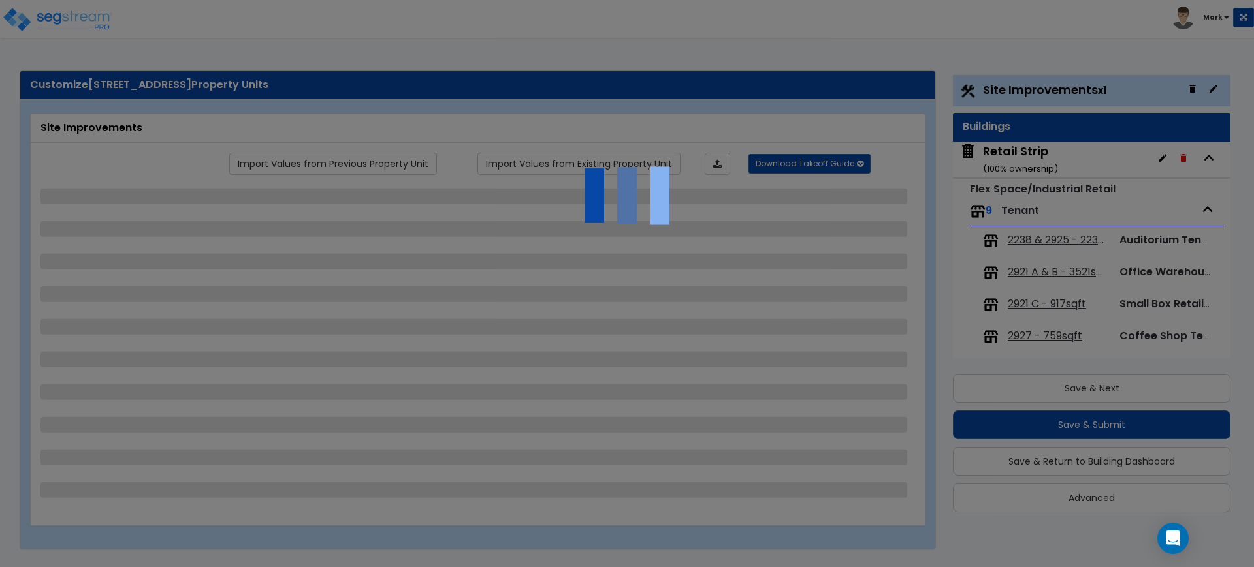
select select "2"
select select "1"
select select "2"
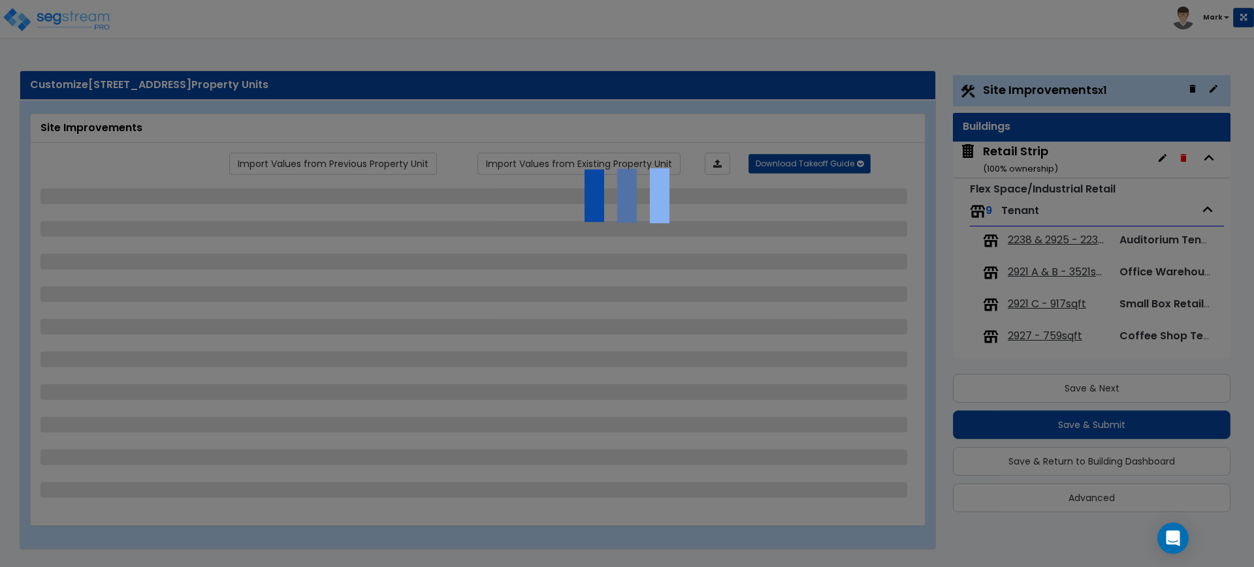
select select "1"
select select "2"
select select "4"
select select "2"
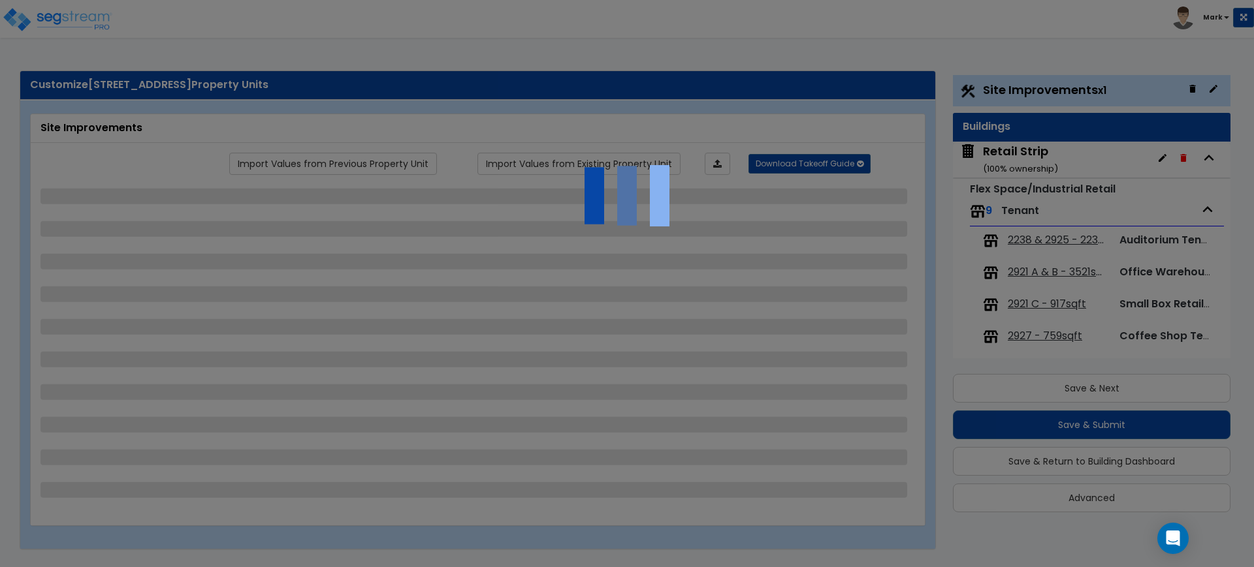
select select "1"
select select "4"
select select "2"
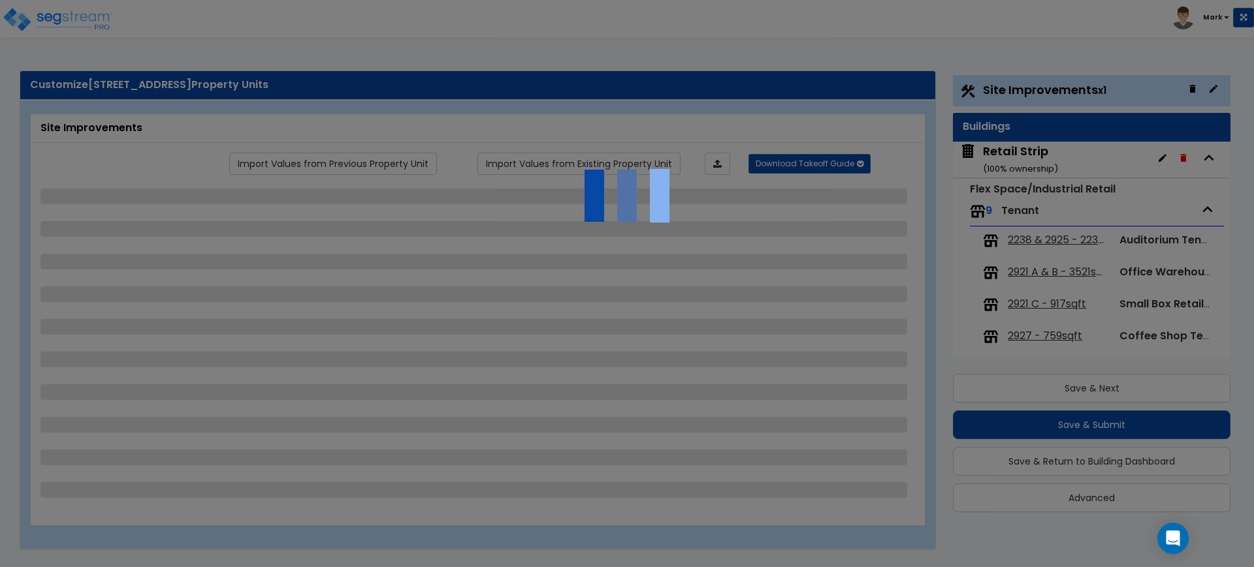
select select "1"
select select "2"
select select "1"
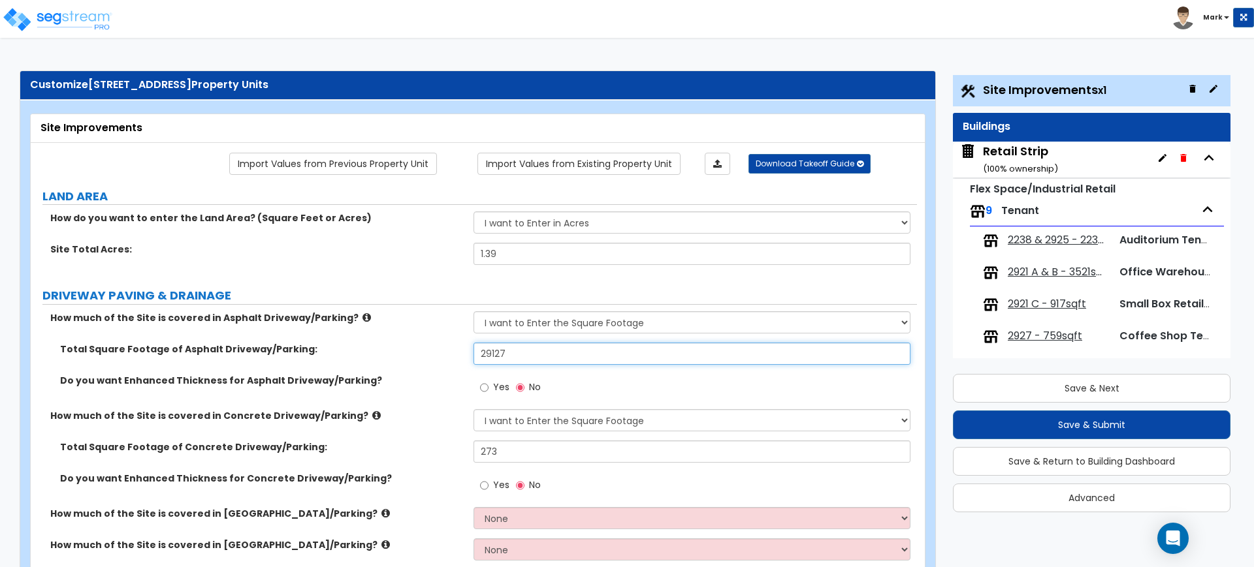
drag, startPoint x: 511, startPoint y: 353, endPoint x: 371, endPoint y: 338, distance: 141.1
click at [371, 338] on div "How much of the Site is covered in Asphalt Driveway/Parking? None I want to Ent…" at bounding box center [473, 523] width 867 height 423
type input "25,679"
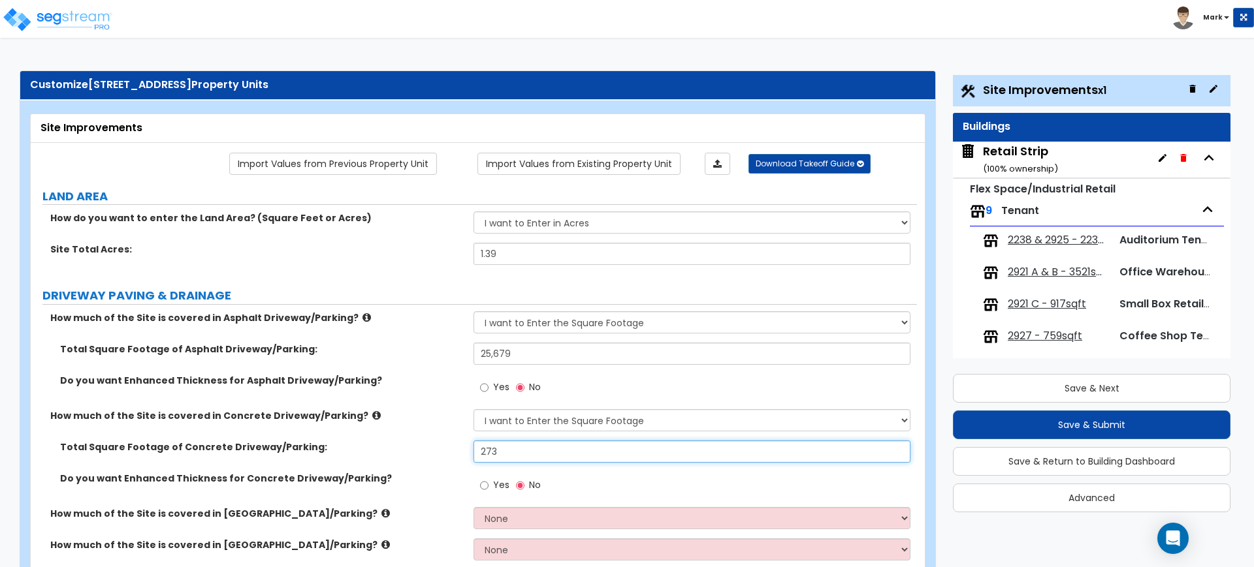
click at [503, 452] on input "273" at bounding box center [691, 452] width 436 height 22
drag, startPoint x: 511, startPoint y: 445, endPoint x: 446, endPoint y: 450, distance: 65.5
click at [448, 450] on div "Total Square Footage of Concrete Driveway/Parking: 273" at bounding box center [474, 456] width 886 height 31
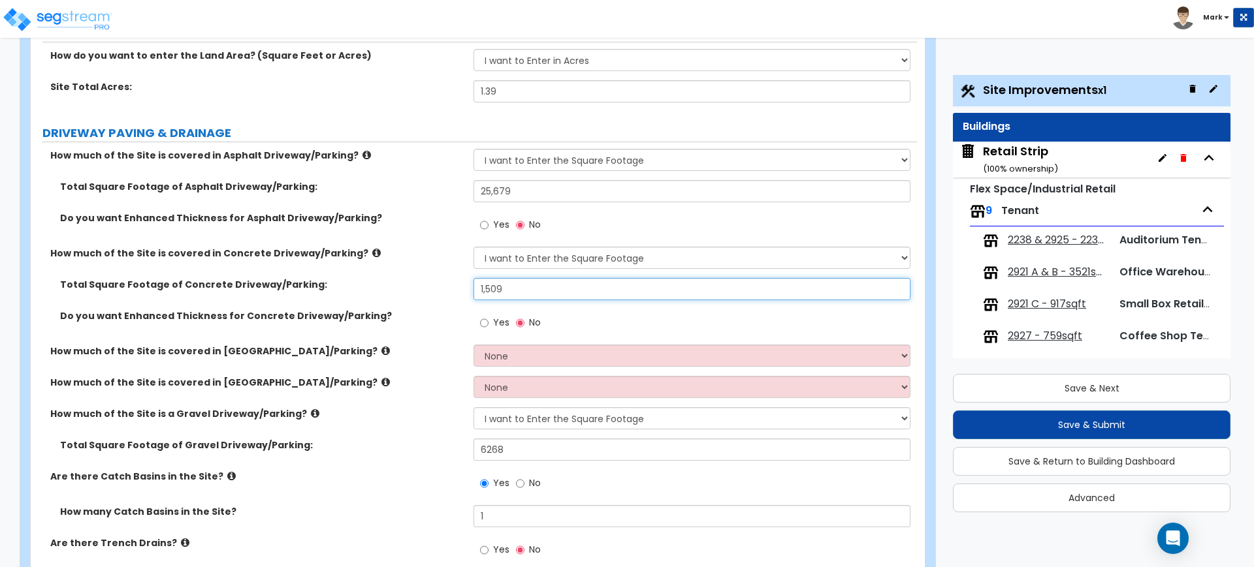
scroll to position [163, 0]
type input "1,509"
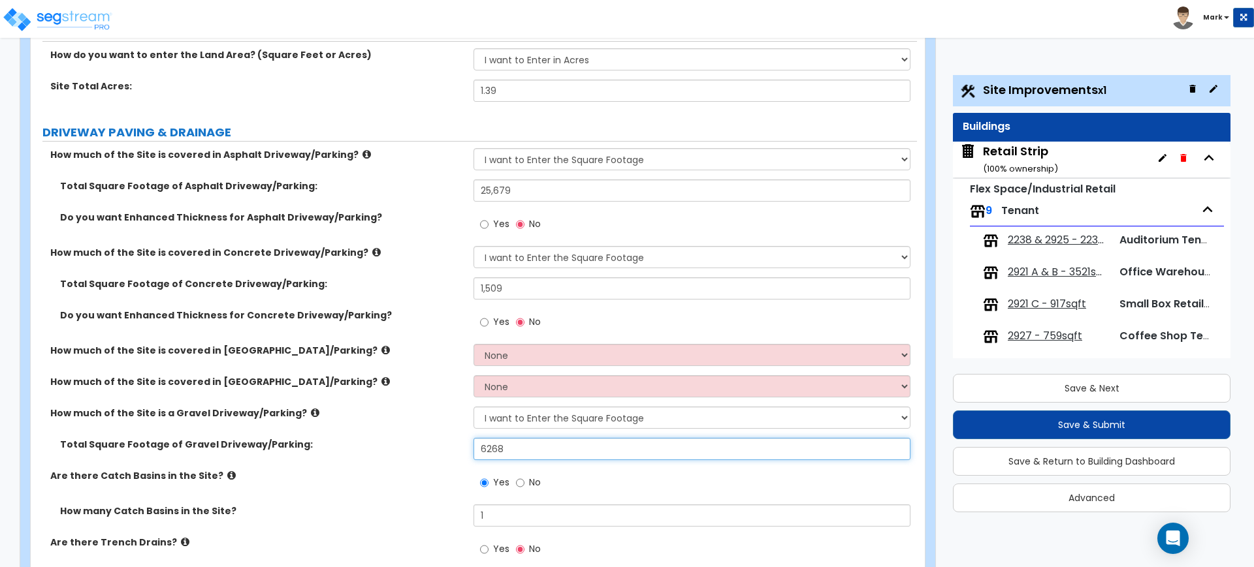
click at [506, 451] on input "6268" at bounding box center [691, 449] width 436 height 22
drag, startPoint x: 463, startPoint y: 445, endPoint x: 452, endPoint y: 439, distance: 12.3
click at [452, 440] on div "Total Square Footage of [GEOGRAPHIC_DATA]/Parking: 6268" at bounding box center [474, 453] width 886 height 31
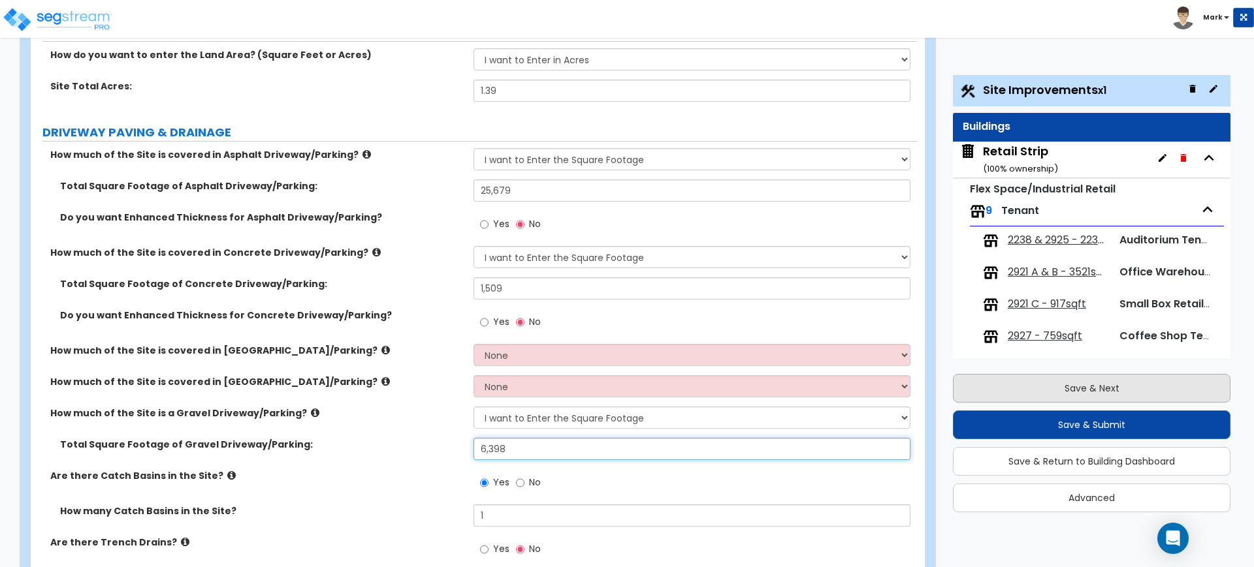
type input "6,398"
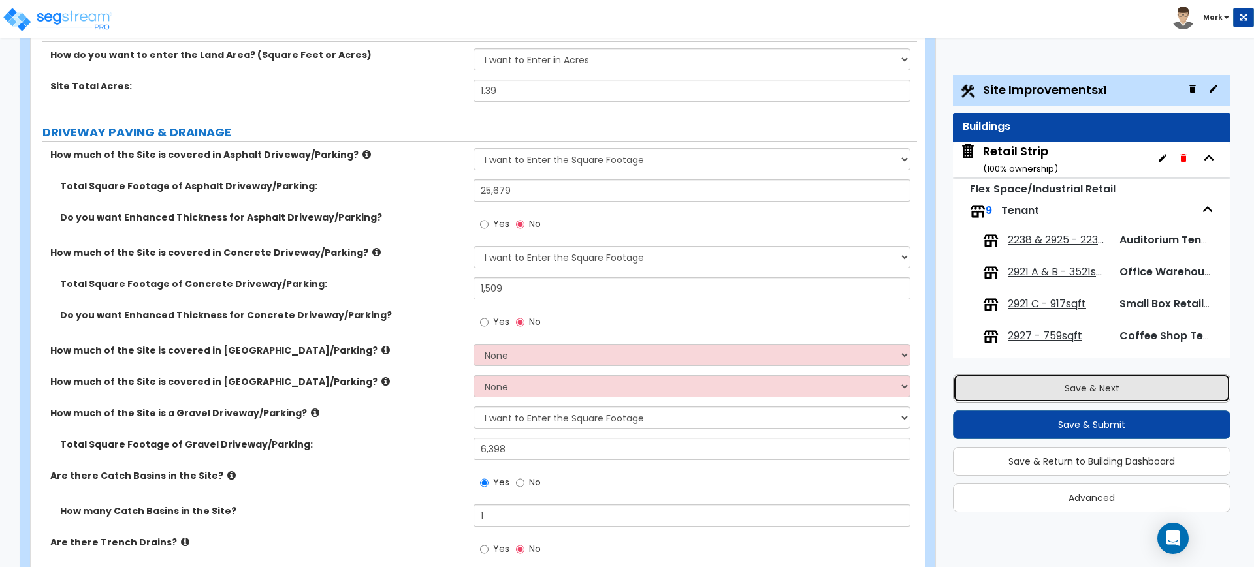
click at [1027, 388] on button "Save & Next" at bounding box center [1092, 388] width 278 height 29
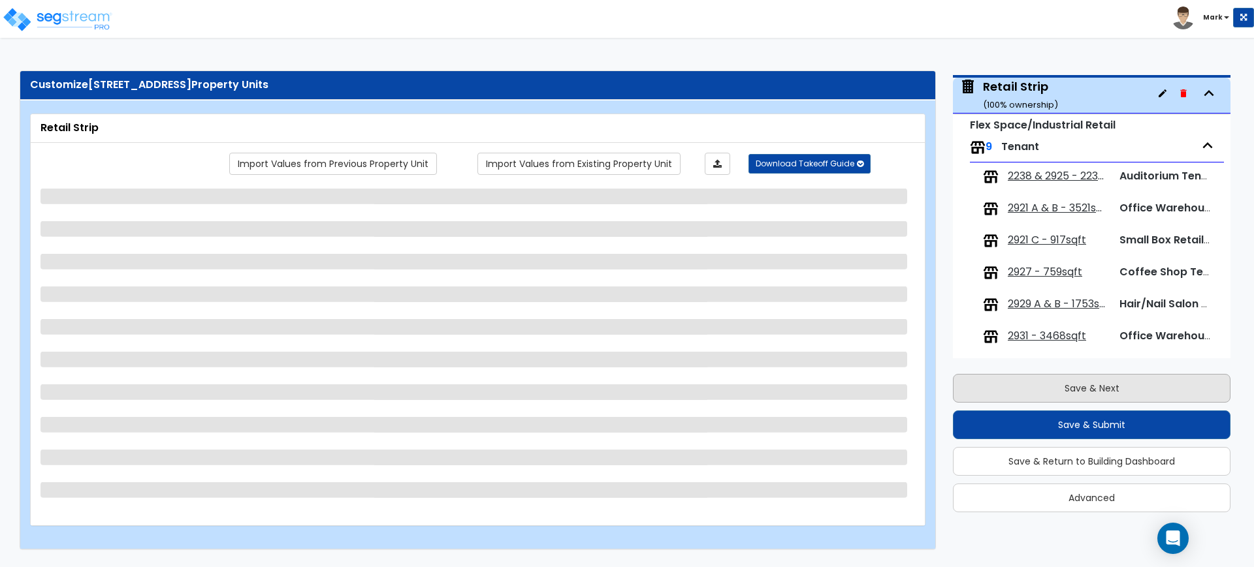
scroll to position [67, 0]
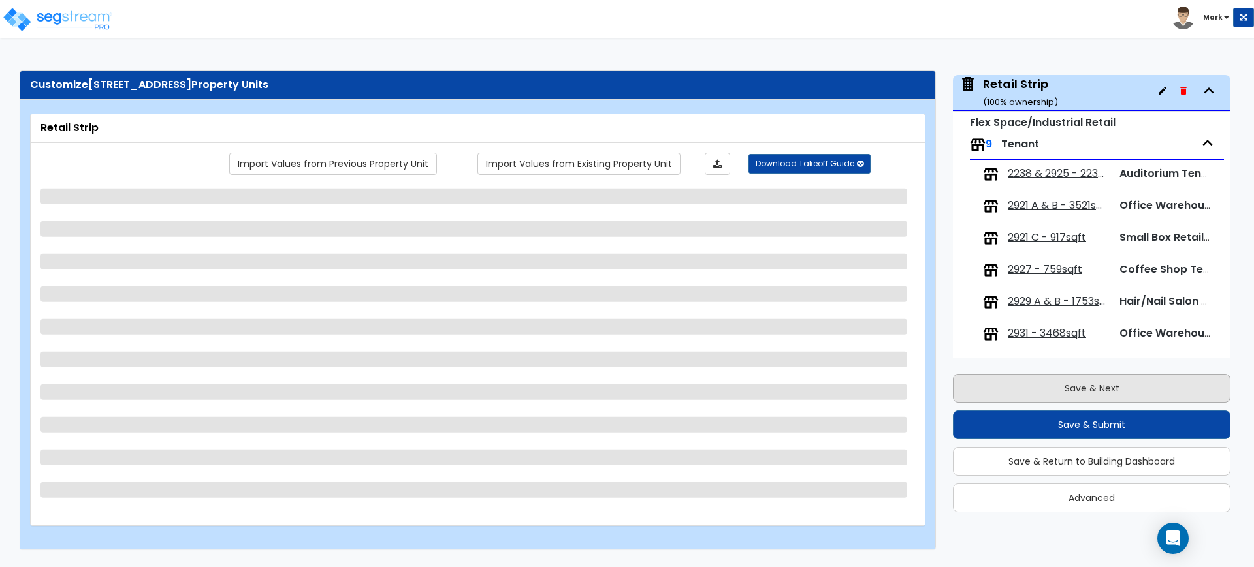
select select "6"
select select "1"
select select "10"
select select "2"
select select "1"
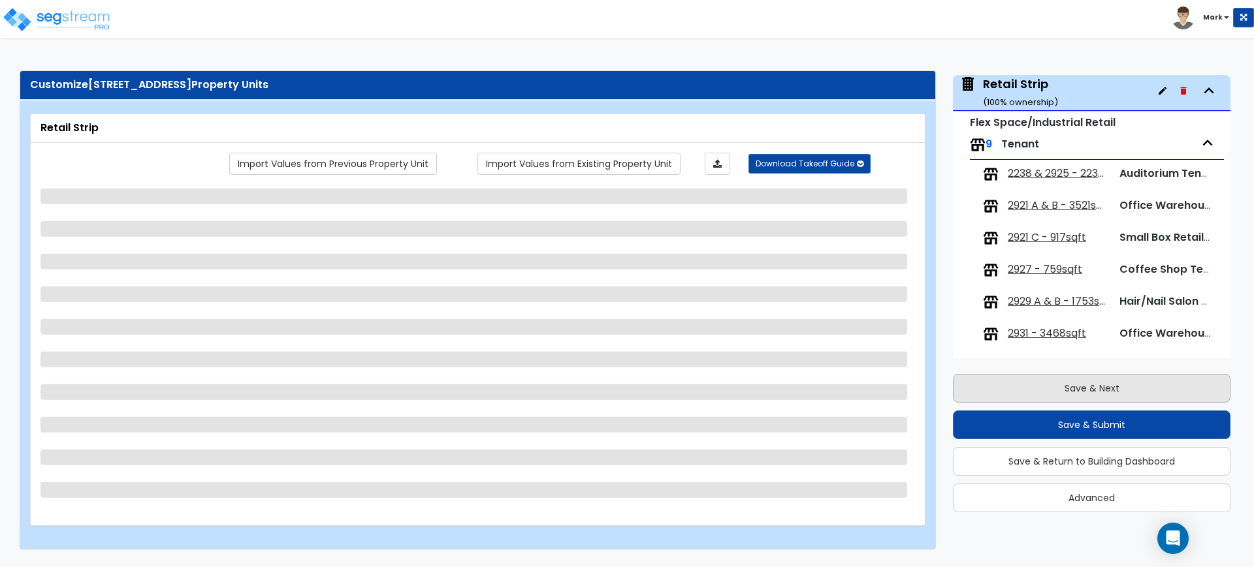
select select "1"
select select "2"
select select "1"
select select "3"
select select "2"
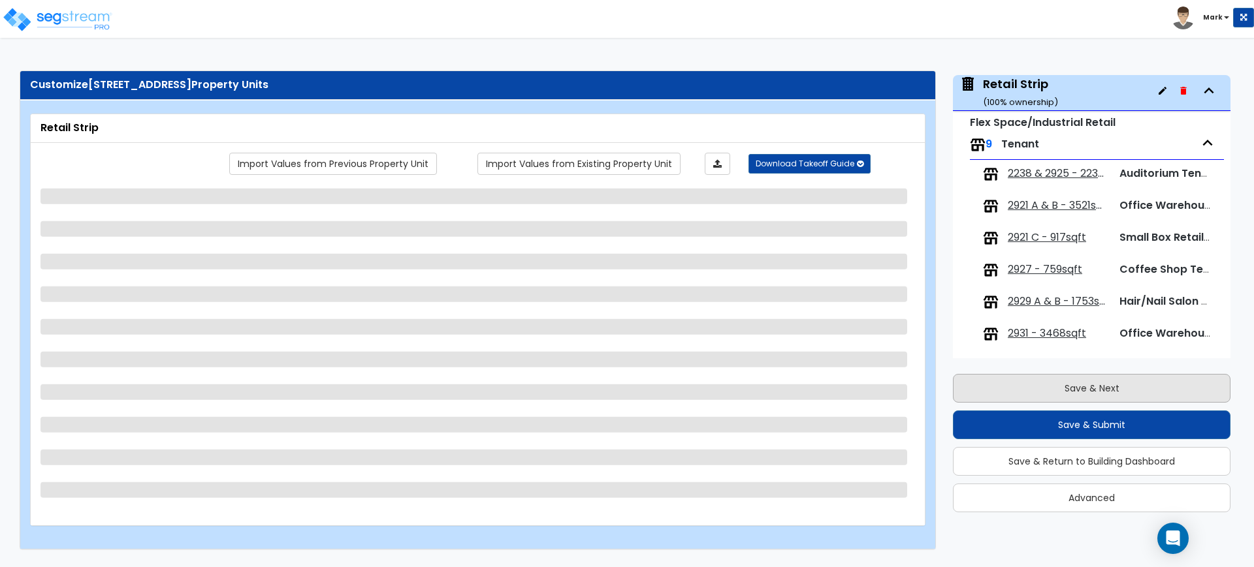
select select "1"
select select "3"
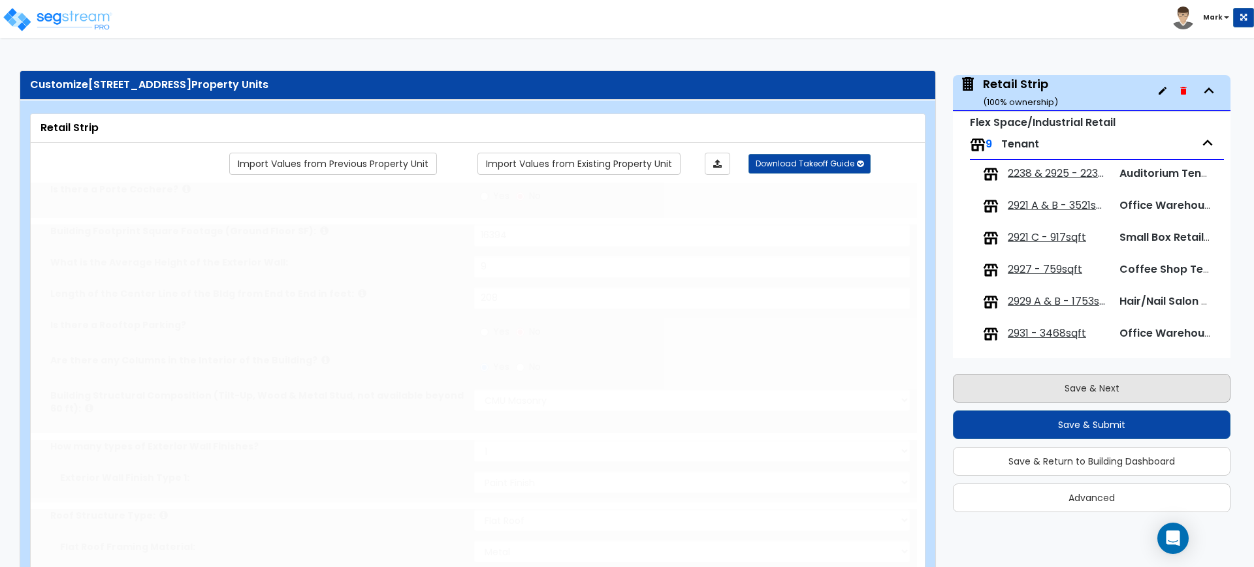
select select "1"
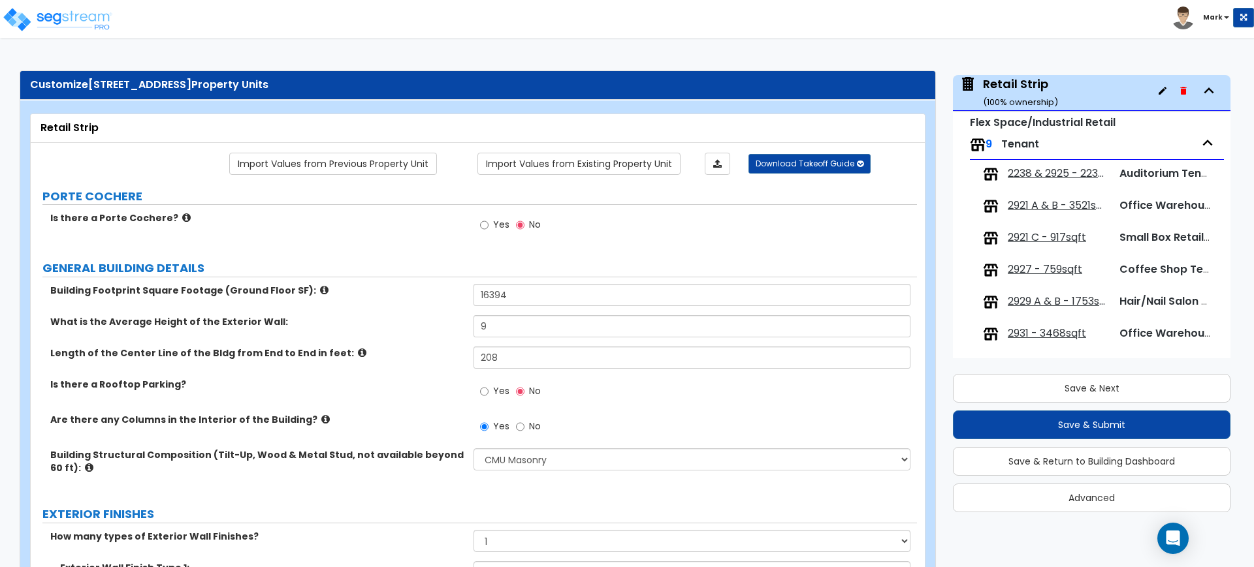
scroll to position [0, 0]
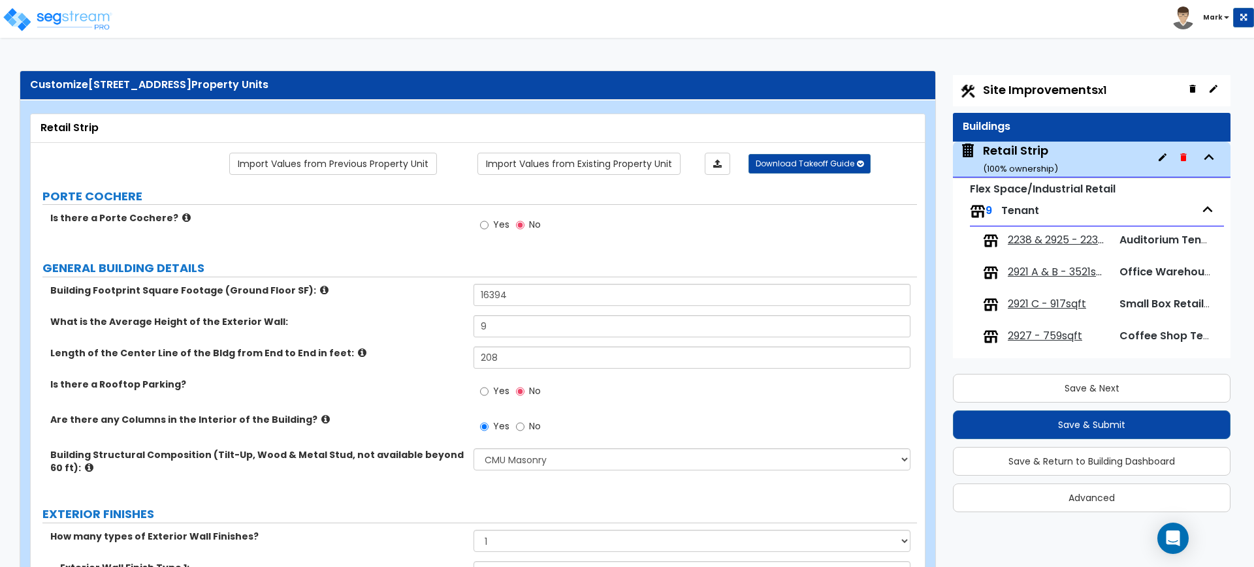
click at [1013, 89] on span "Site Improvements x1" at bounding box center [1044, 90] width 123 height 16
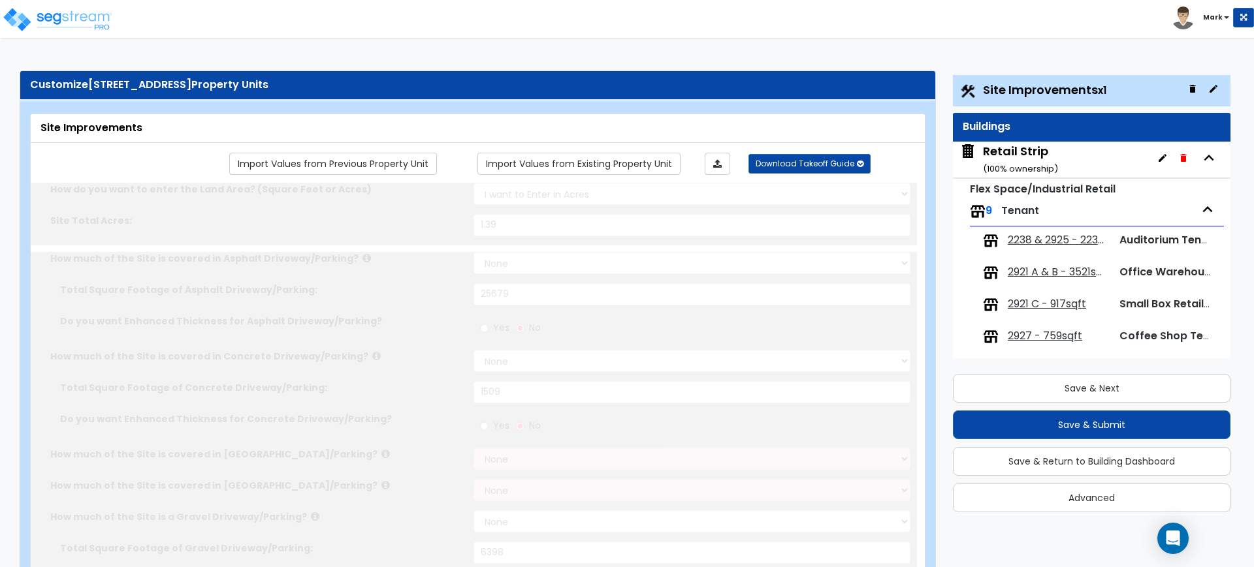
type input "1.39"
select select "2"
type input "25679"
select select "2"
type input "1509"
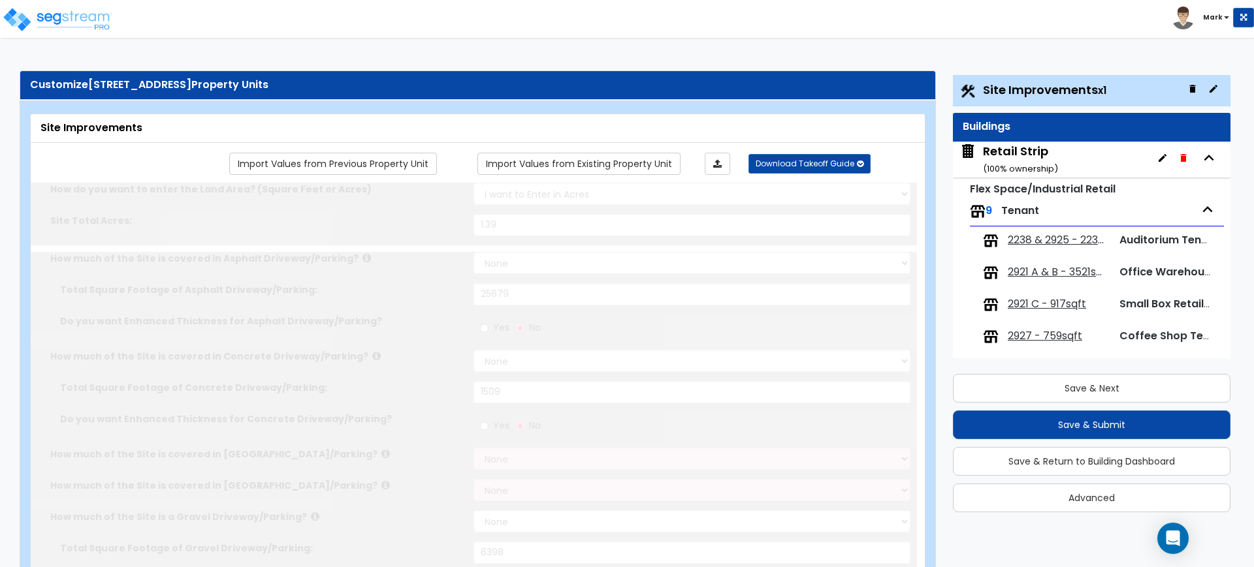
select select "2"
type input "6398"
radio input "true"
type input "1"
radio input "true"
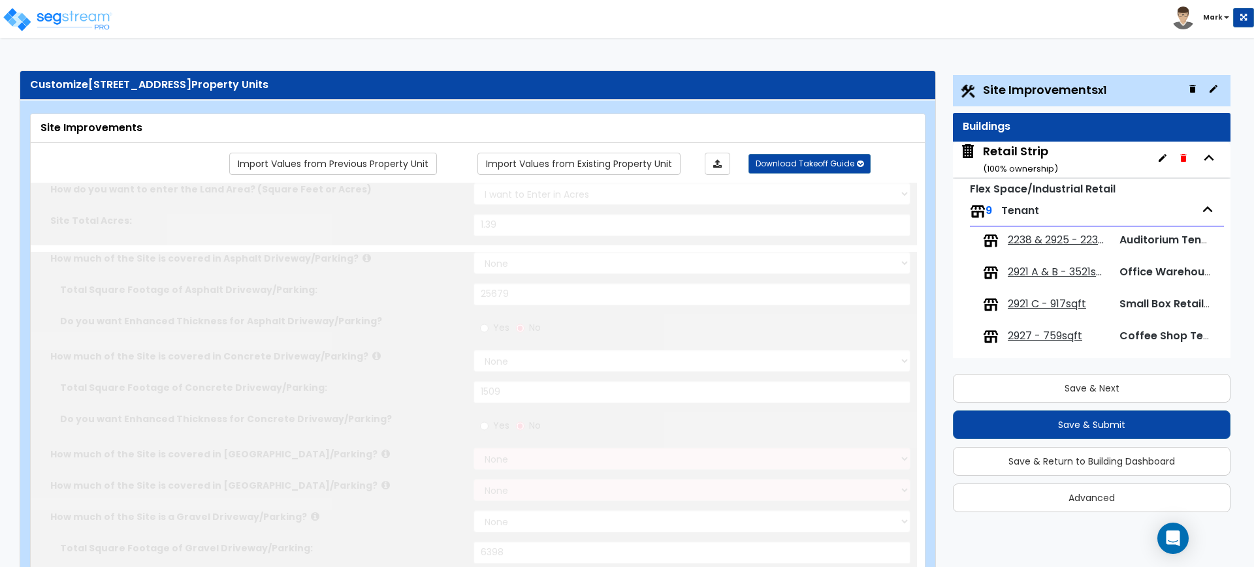
type input "31"
radio input "true"
type input "4"
radio input "true"
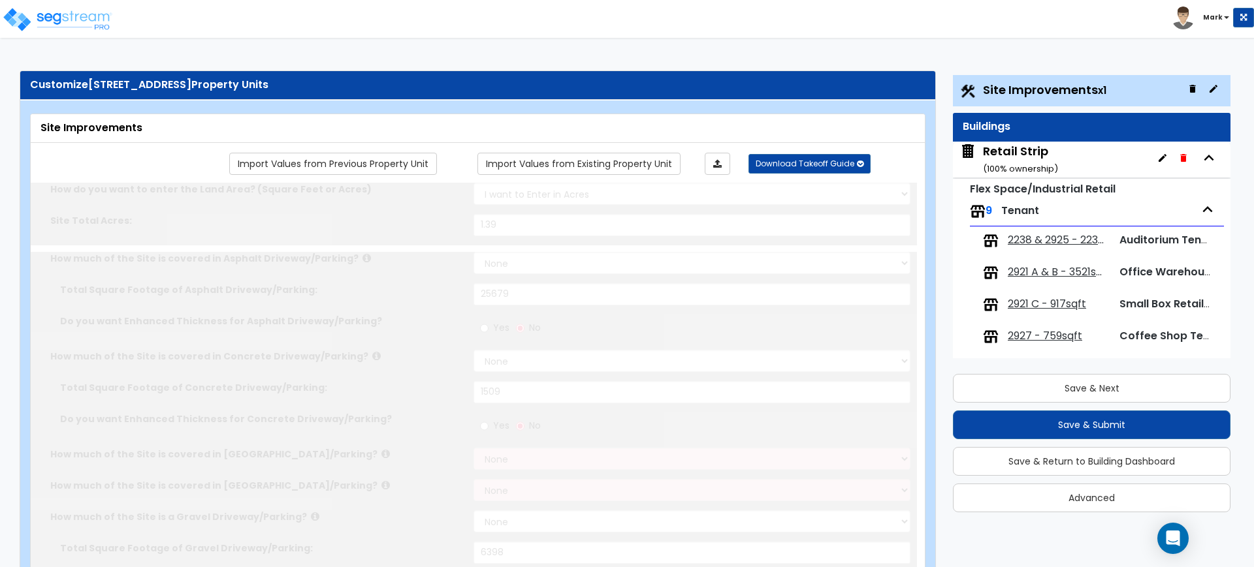
select select "1"
type input "24"
radio input "true"
type input "3"
select select "1"
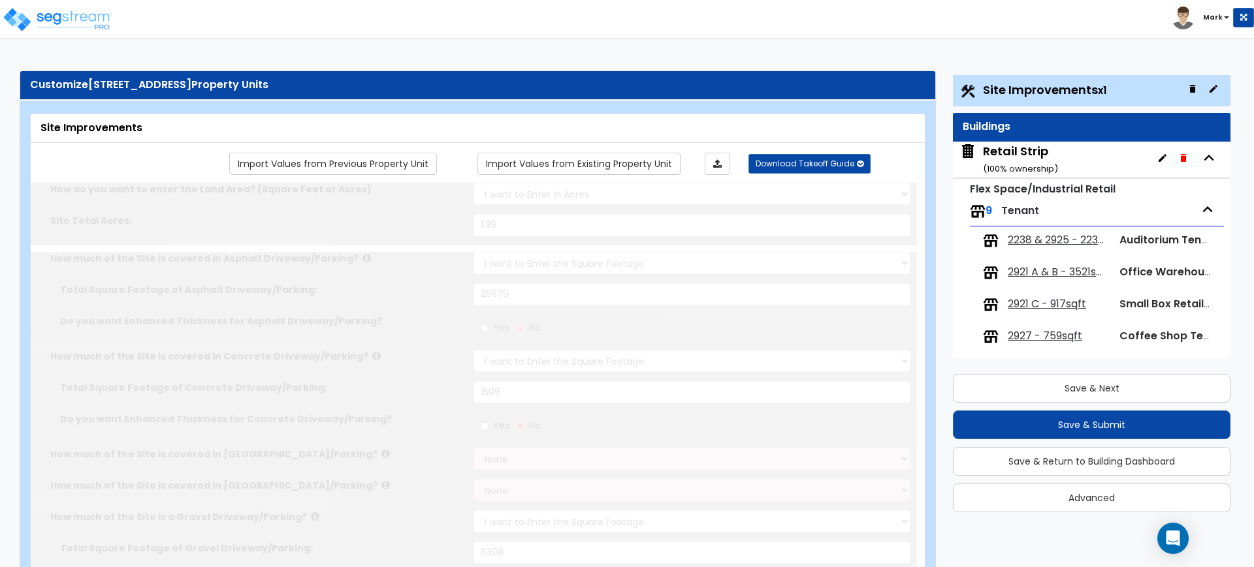
select select "2"
select select "4"
radio input "true"
select select "2"
type input "230"
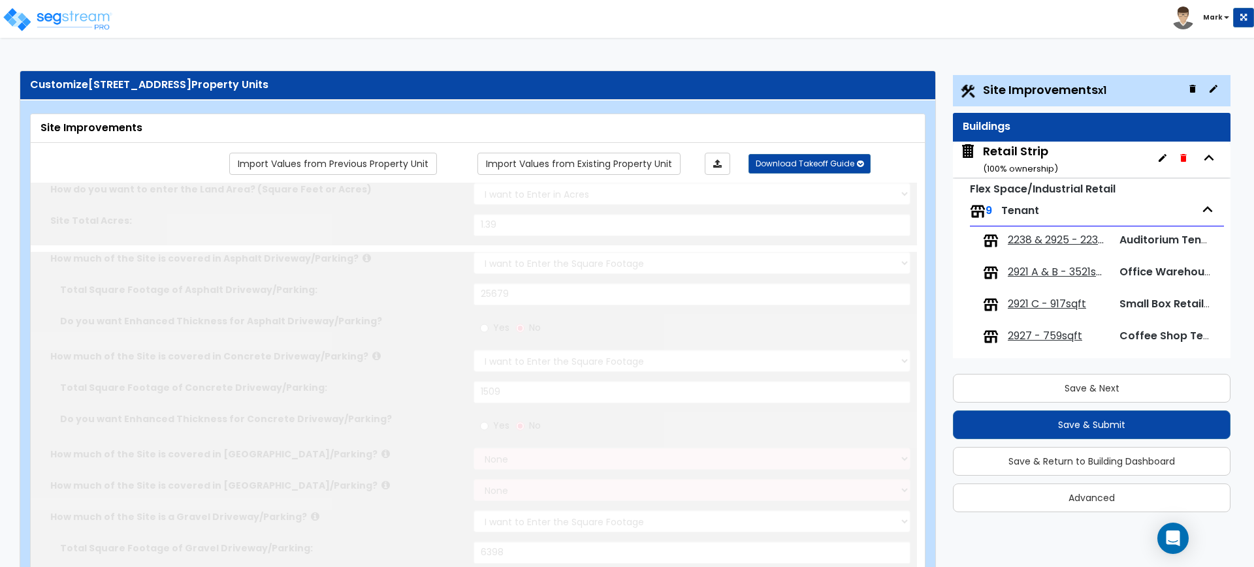
select select "1"
radio input "true"
select select "1"
type input "7"
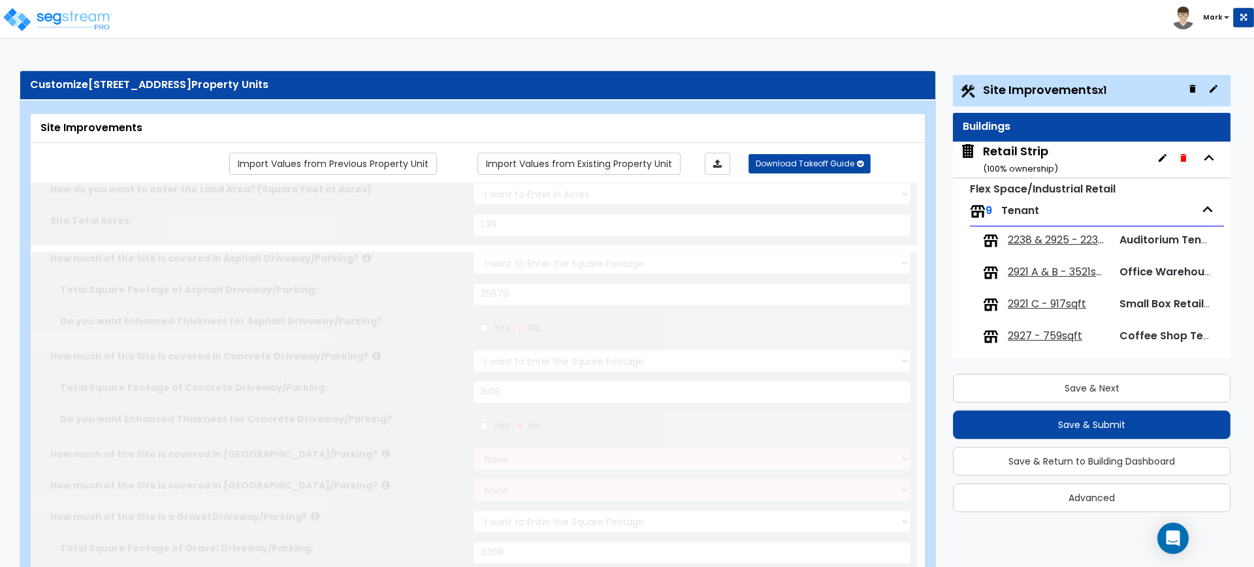
radio input "true"
type input "15"
radio input "true"
select select "4"
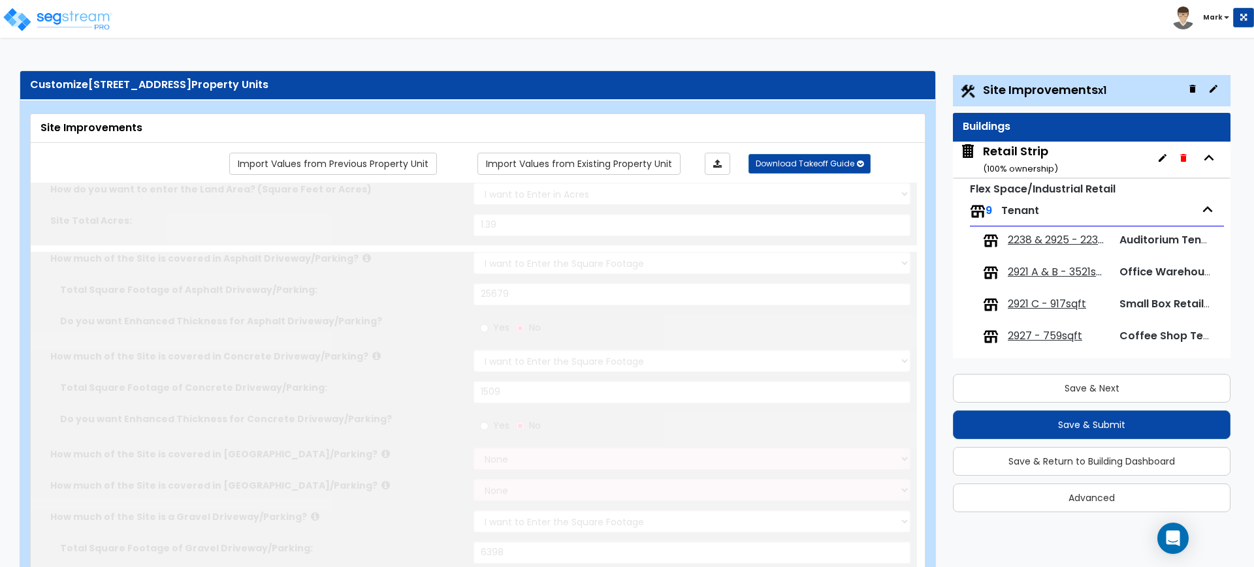
type input "448"
radio input "true"
type input "6"
radio input "true"
type input "10"
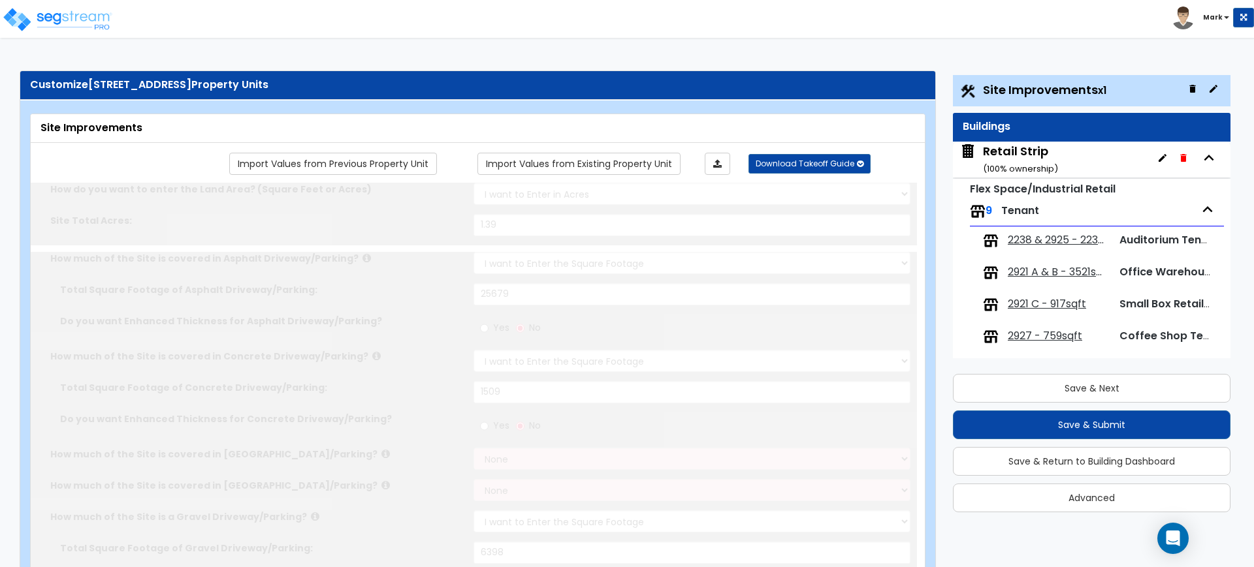
radio input "true"
select select "2"
select select "1"
select select "2"
radio input "true"
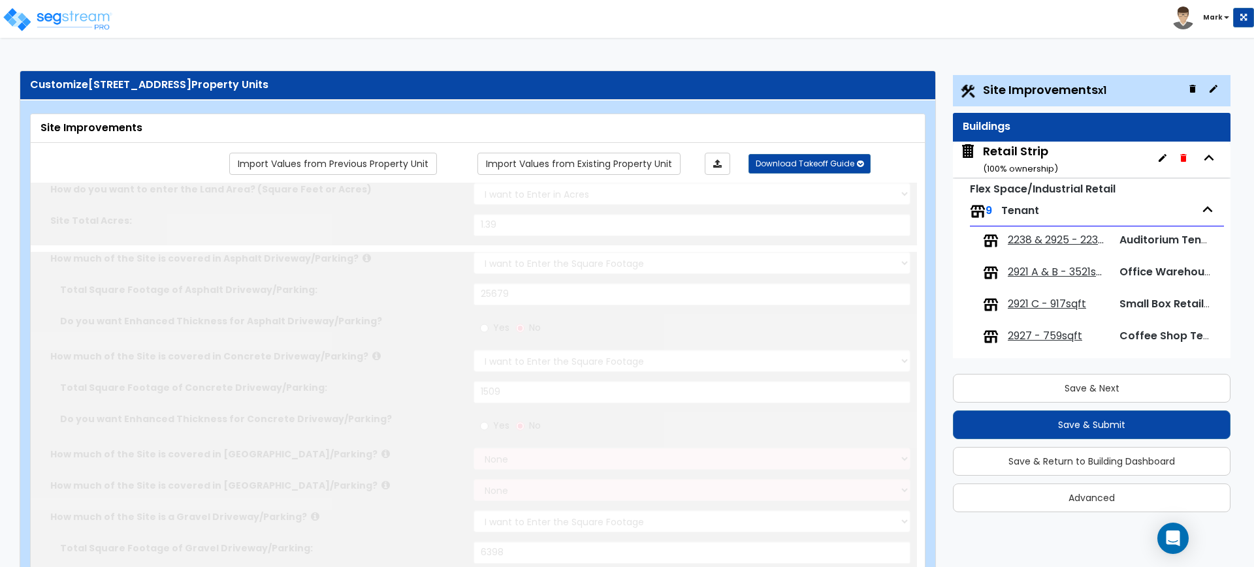
radio input "true"
type input "3.5"
type input "96"
radio input "true"
type input "8"
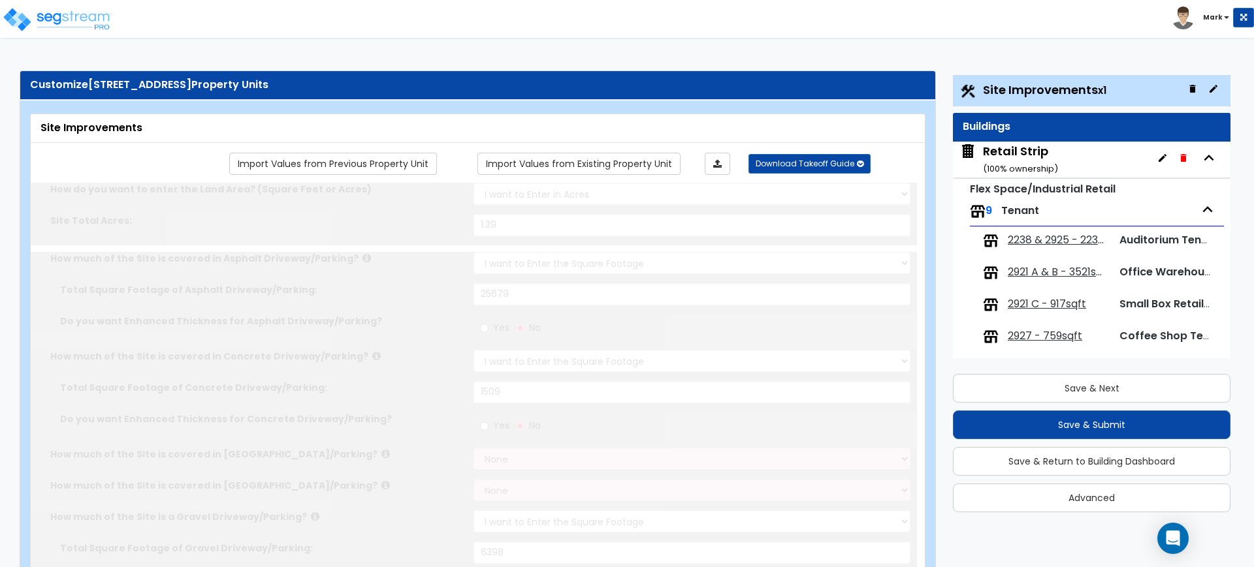
radio input "true"
select select "1"
type input "16"
select select "1"
type input "2"
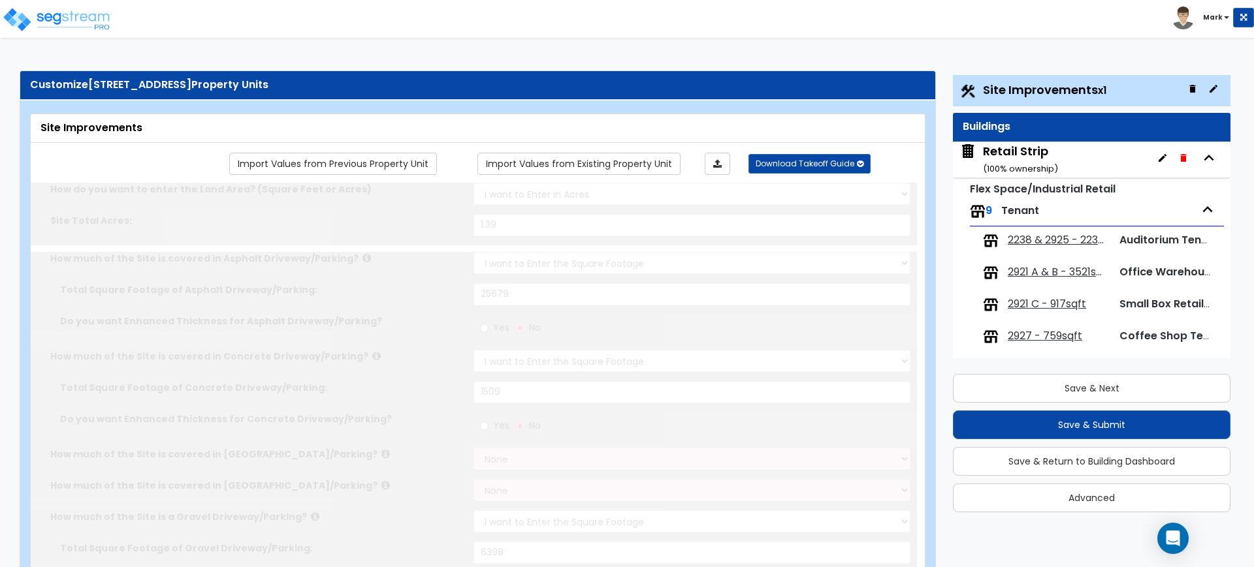
select select "1"
select select "2"
type input "1"
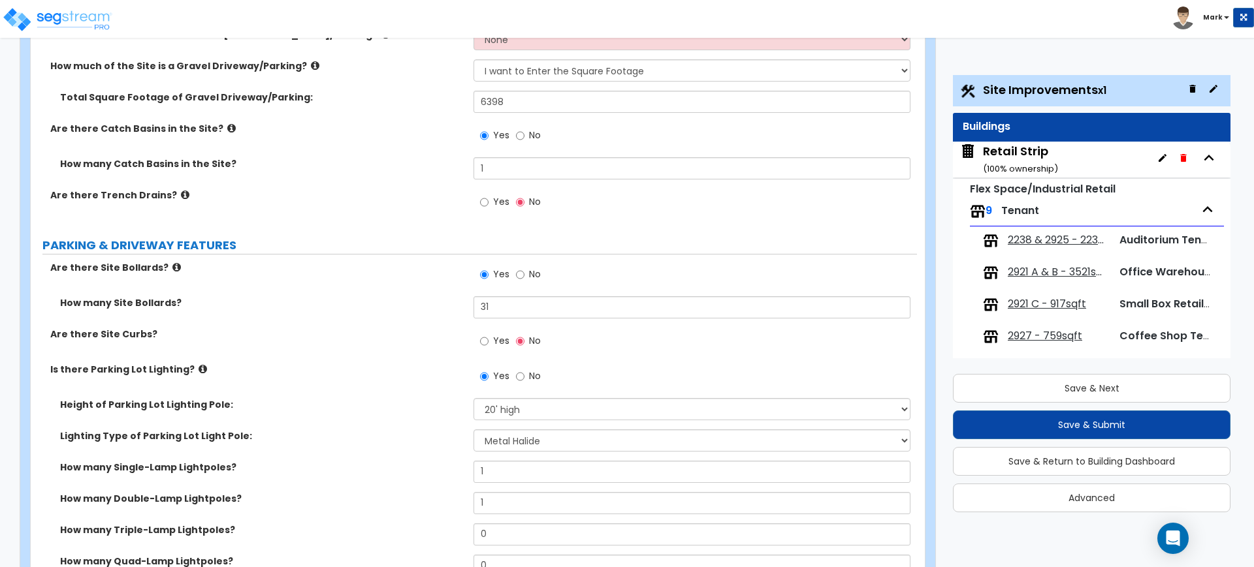
scroll to position [571, 0]
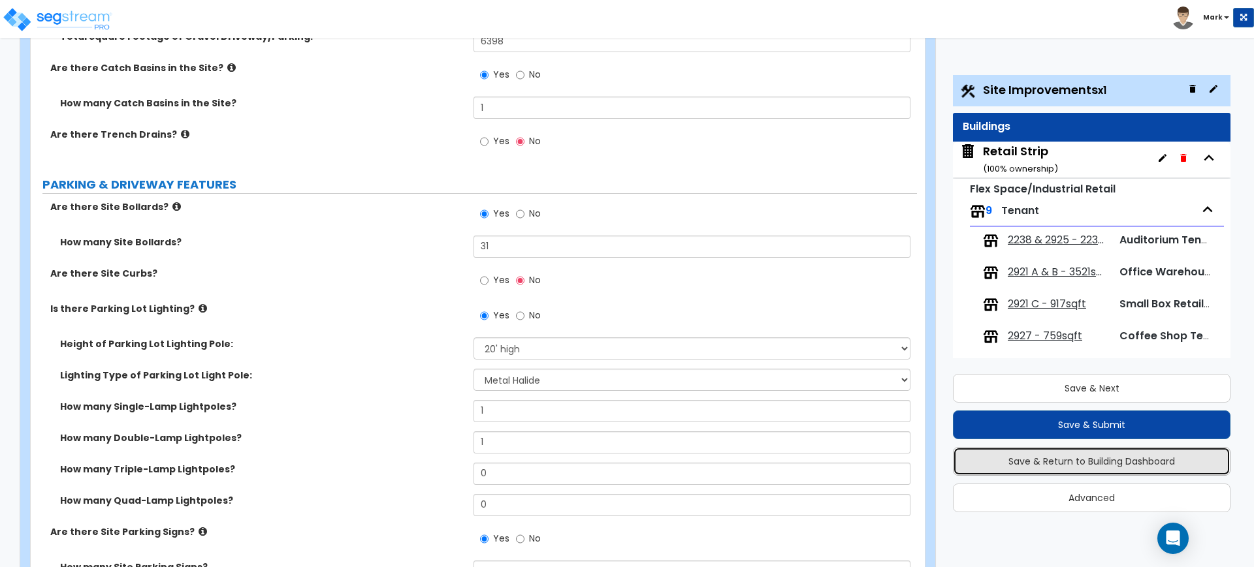
click at [1036, 462] on button "Save & Return to Building Dashboard" at bounding box center [1092, 461] width 278 height 29
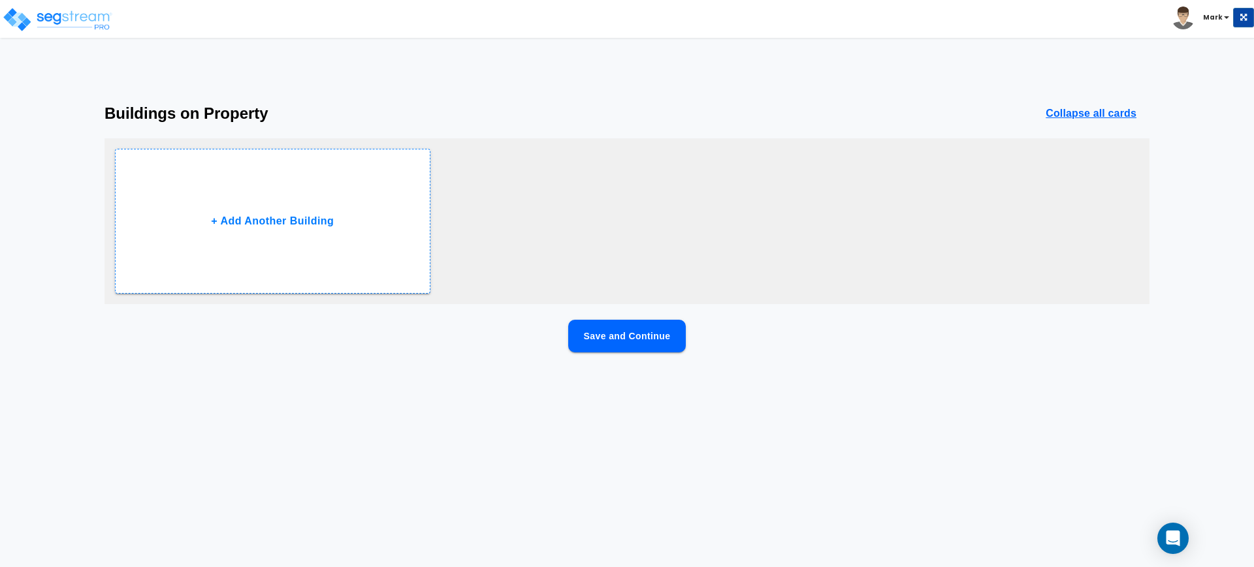
scroll to position [0, 0]
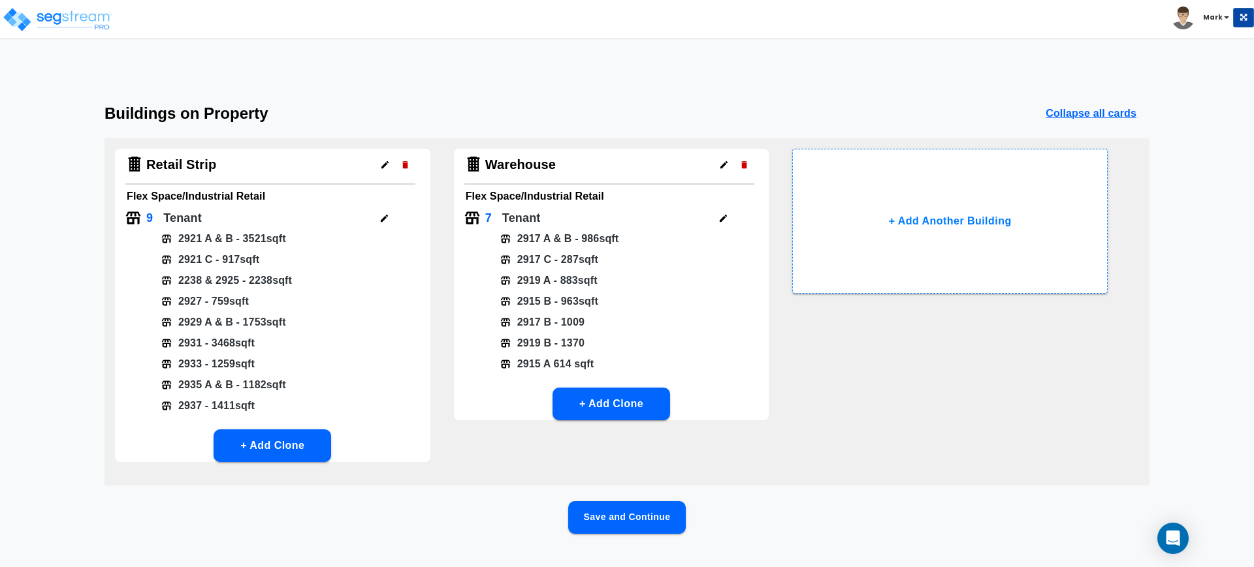
click at [611, 522] on button "Save and Continue" at bounding box center [627, 518] width 118 height 33
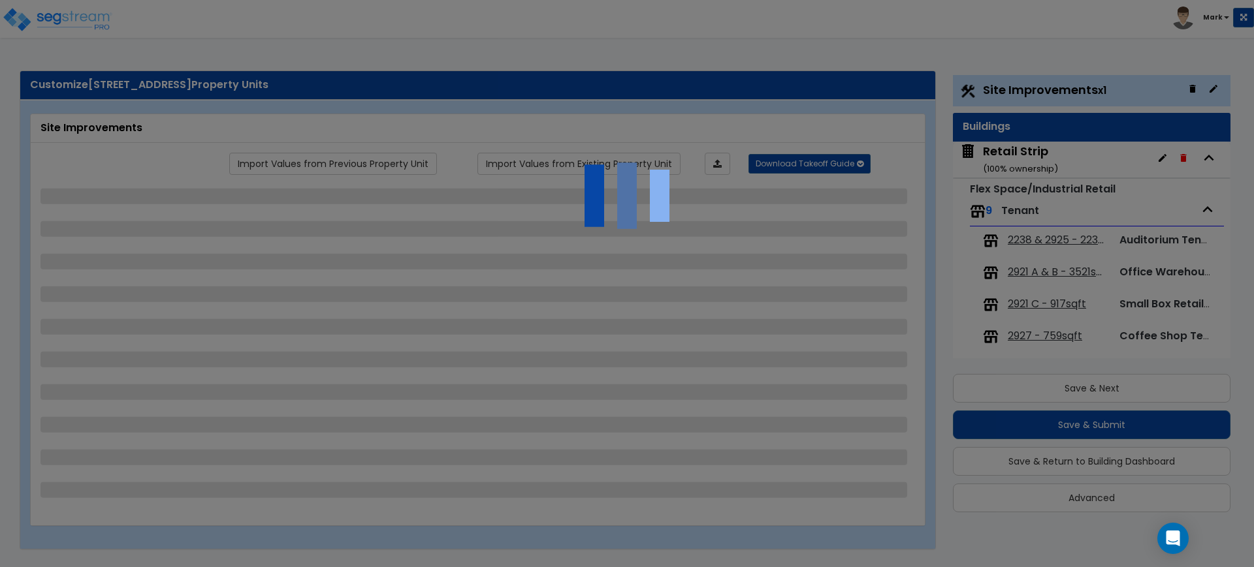
select select "2"
select select "1"
select select "2"
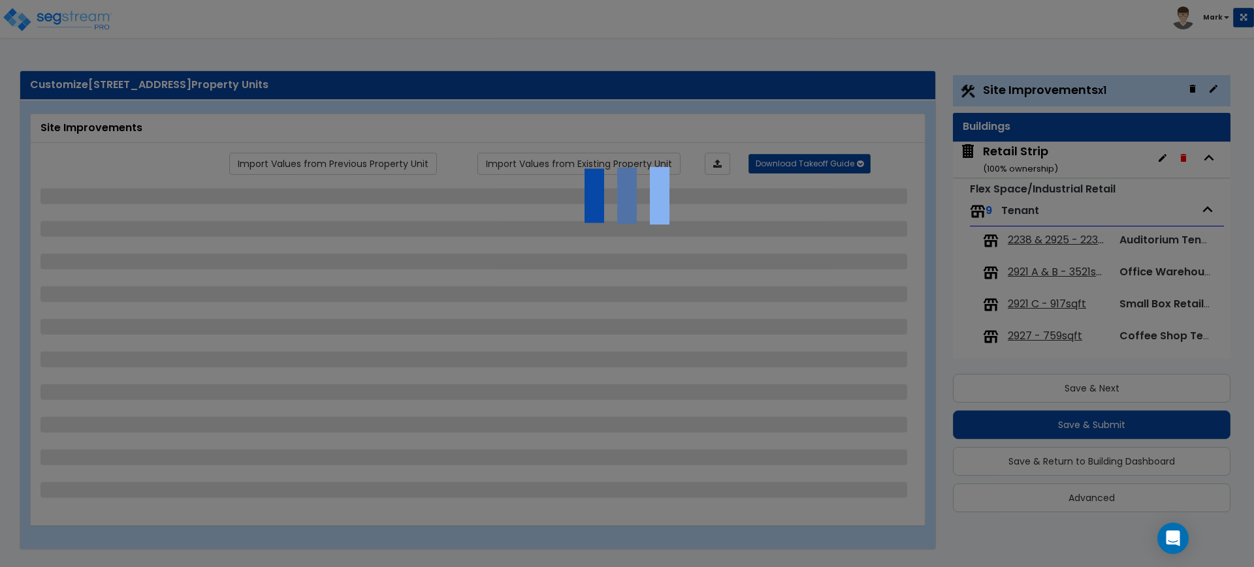
select select "1"
select select "2"
select select "4"
select select "2"
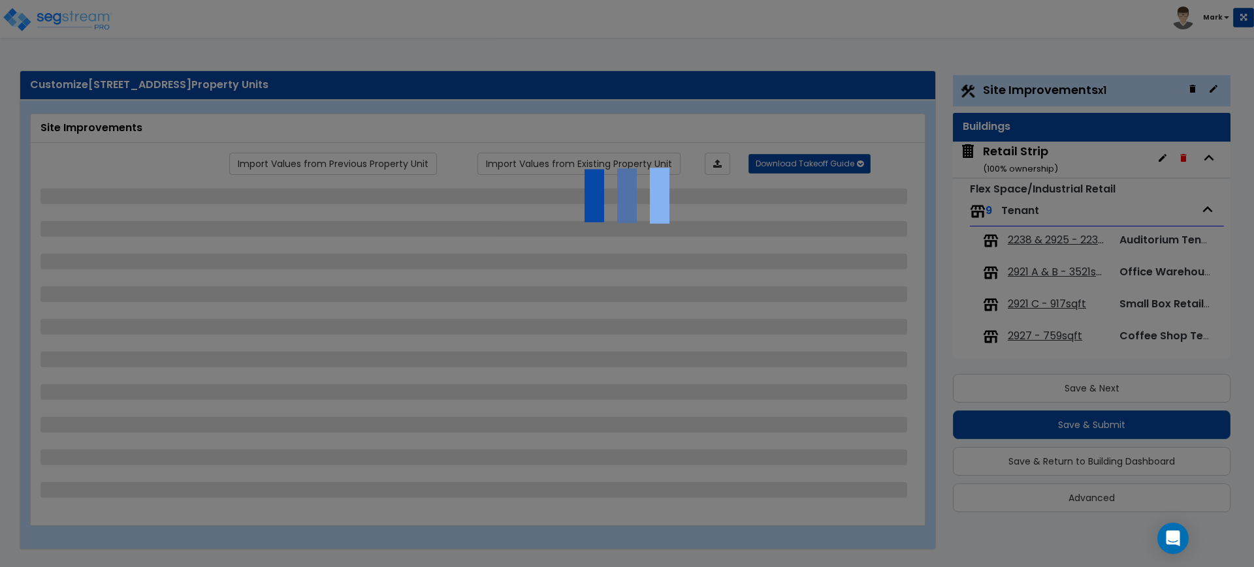
select select "1"
select select "4"
select select "2"
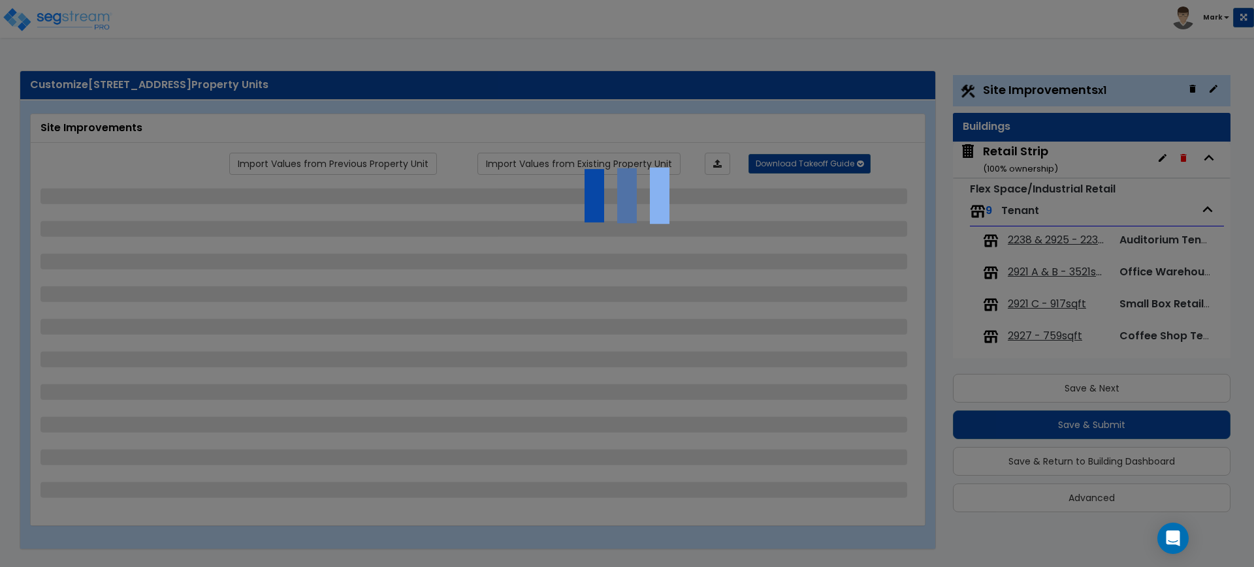
select select "1"
select select "2"
select select "1"
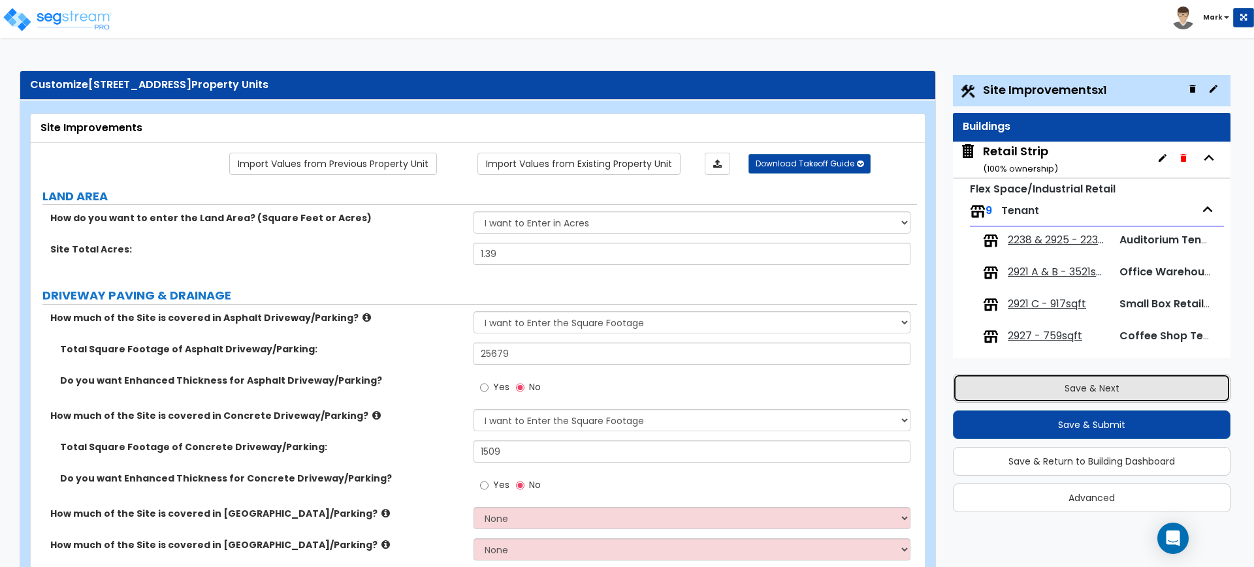
click at [1021, 378] on button "Save & Next" at bounding box center [1092, 388] width 278 height 29
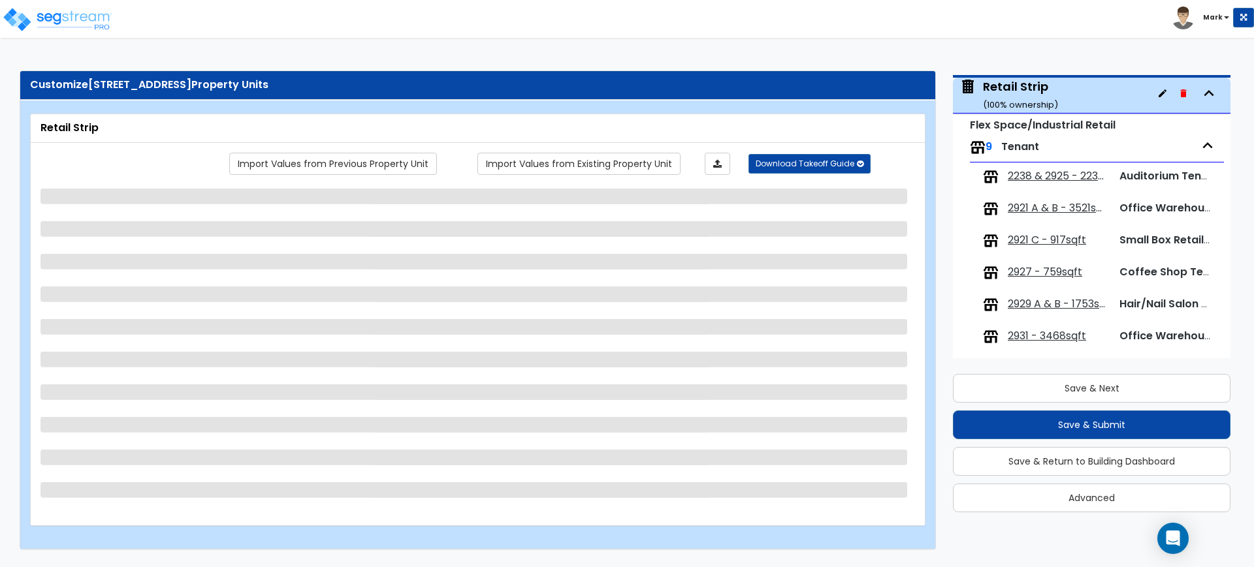
scroll to position [67, 0]
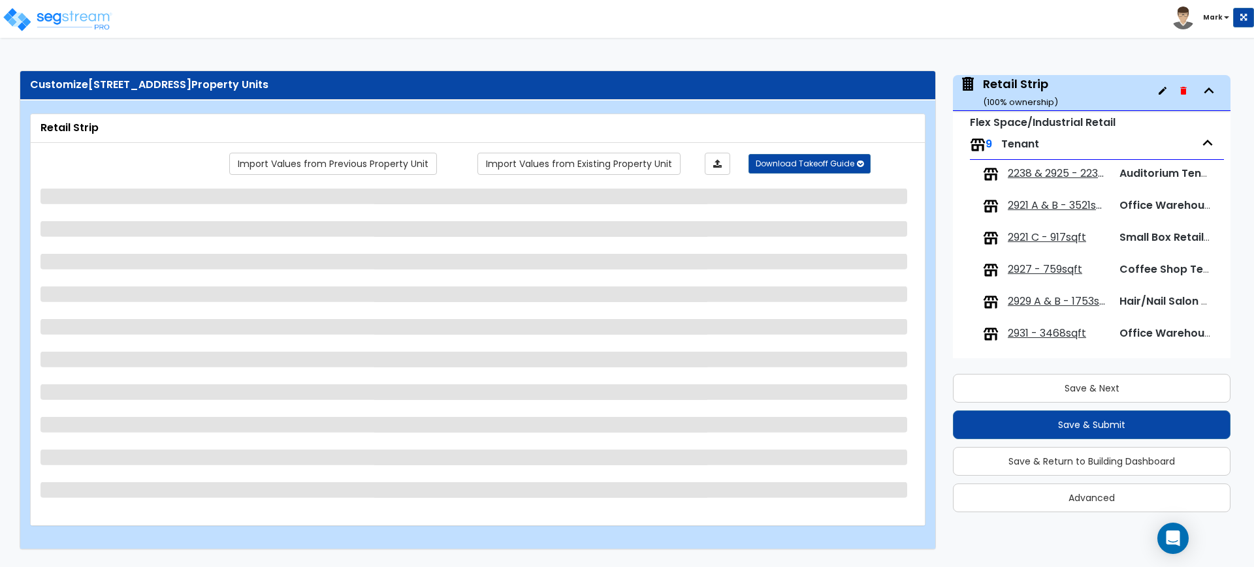
select select "6"
select select "1"
select select "10"
select select "2"
select select "1"
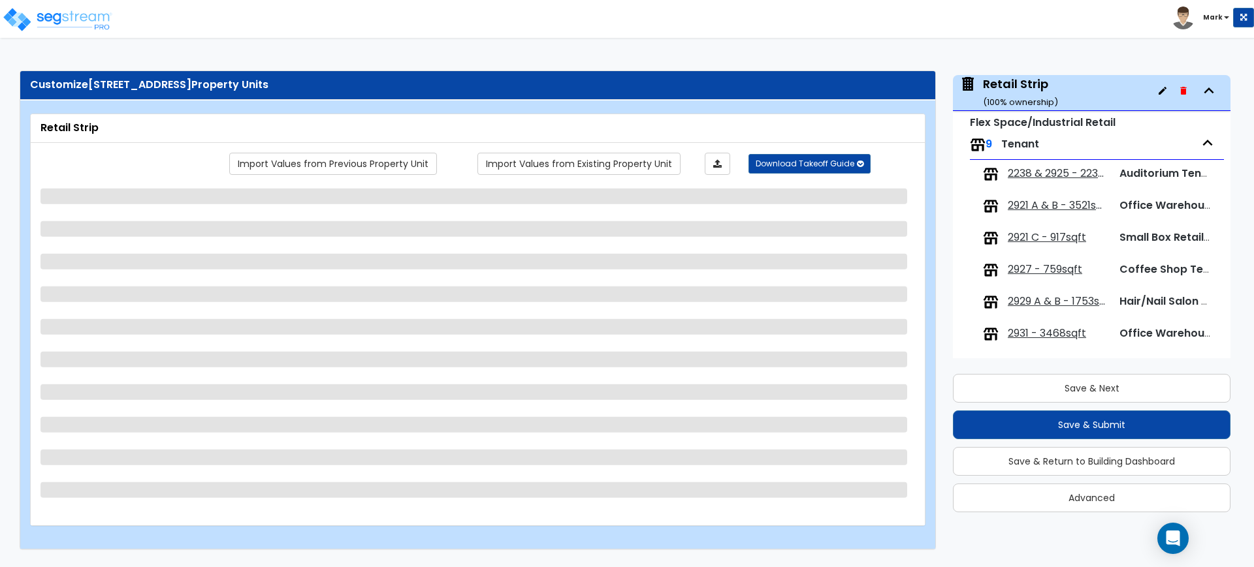
select select "1"
select select "2"
select select "1"
select select "3"
select select "2"
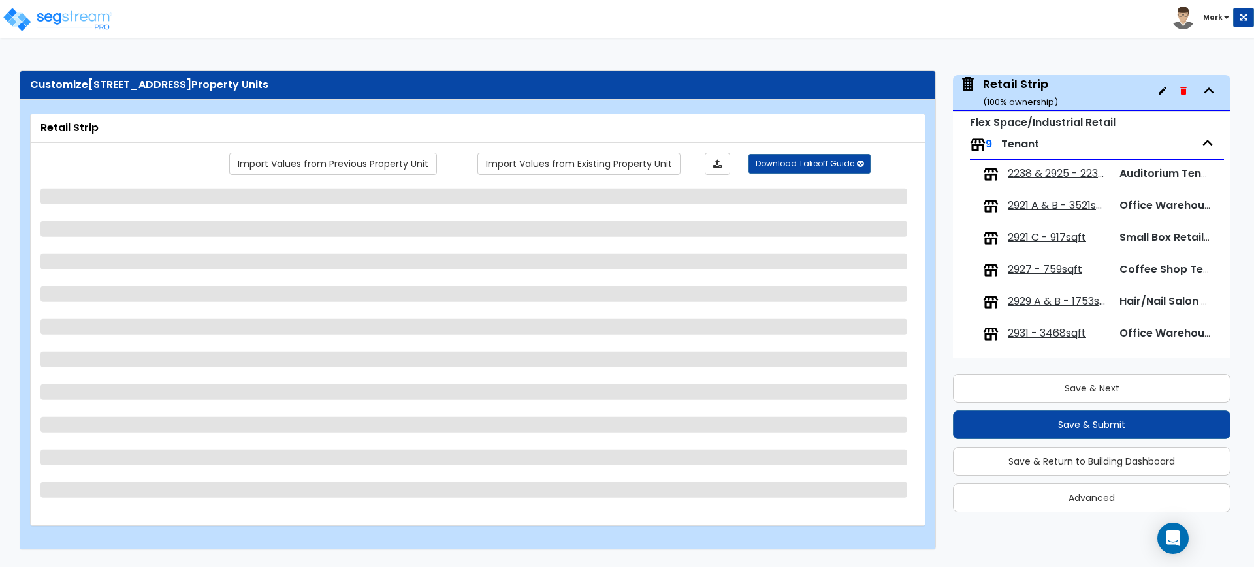
select select "1"
select select "3"
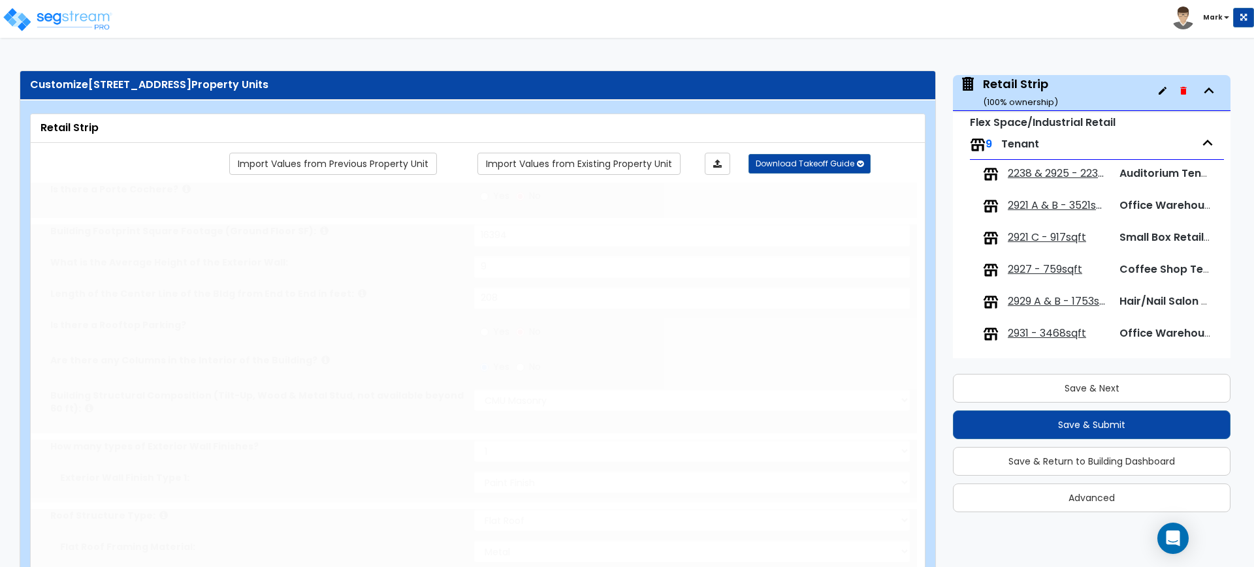
select select "1"
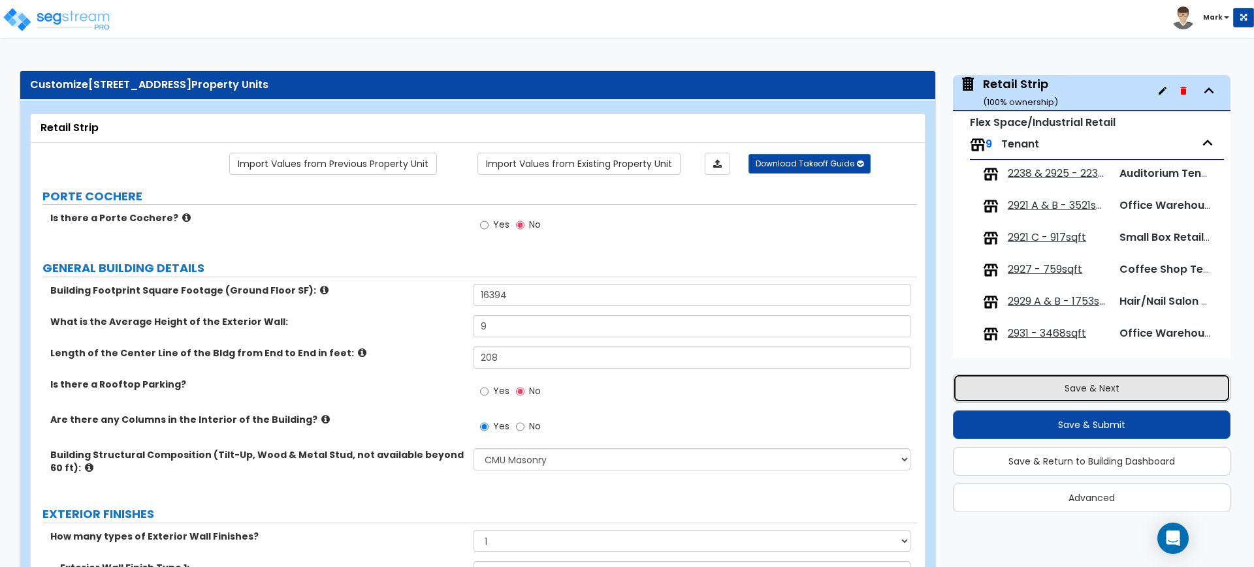
drag, startPoint x: 997, startPoint y: 385, endPoint x: 993, endPoint y: 376, distance: 9.4
click at [997, 384] on button "Save & Next" at bounding box center [1092, 388] width 278 height 29
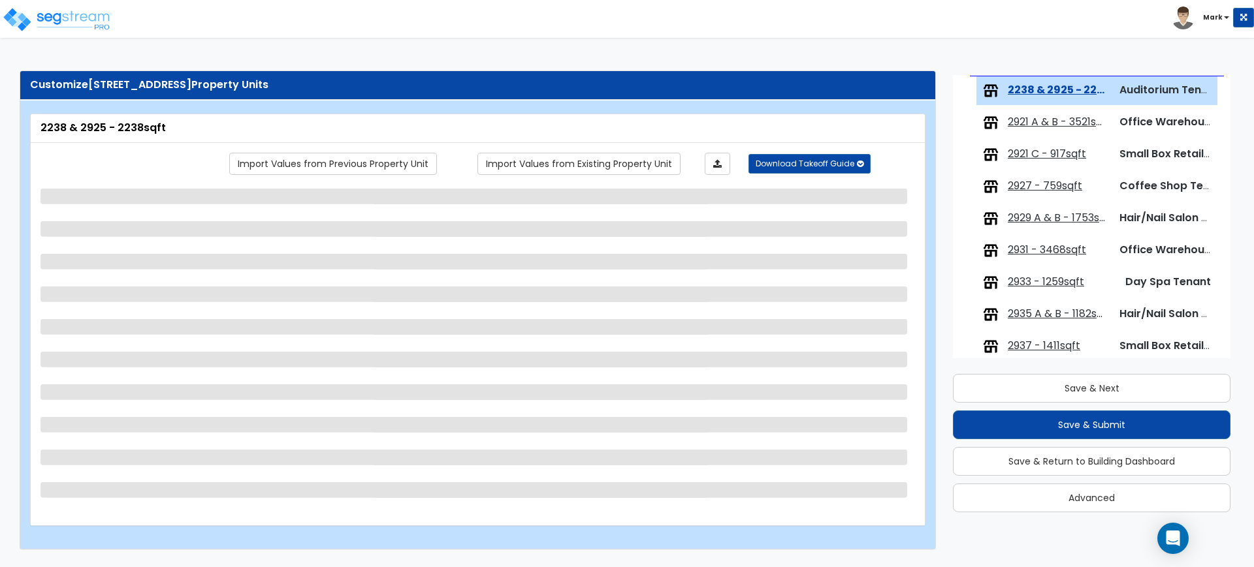
scroll to position [152, 0]
select select "2"
select select "1"
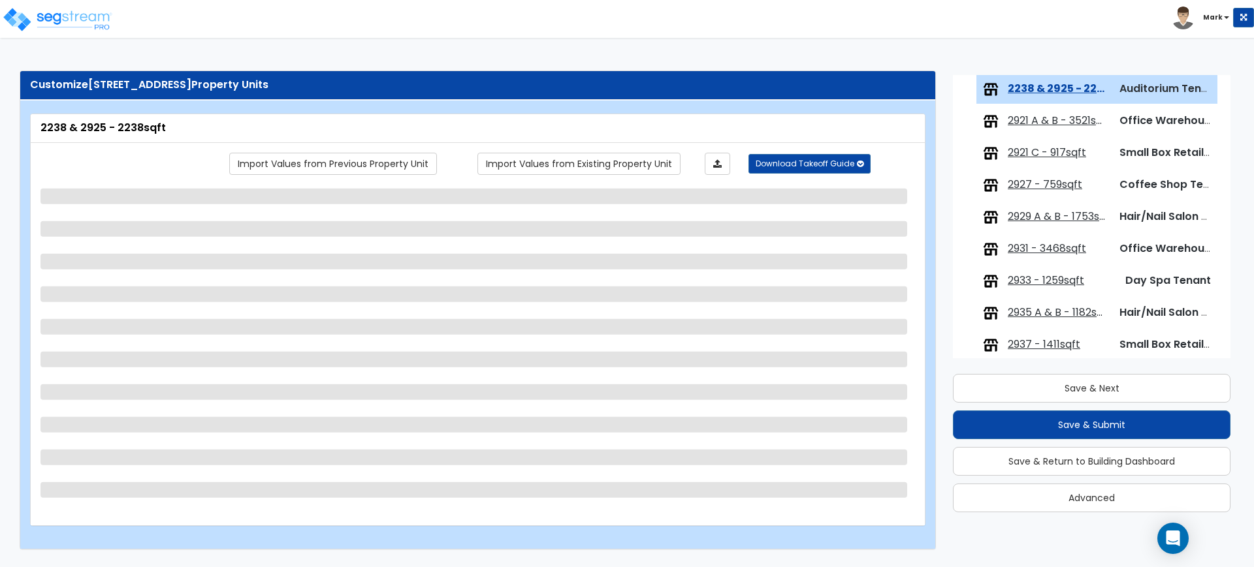
select select "1"
select select "5"
select select "6"
select select "4"
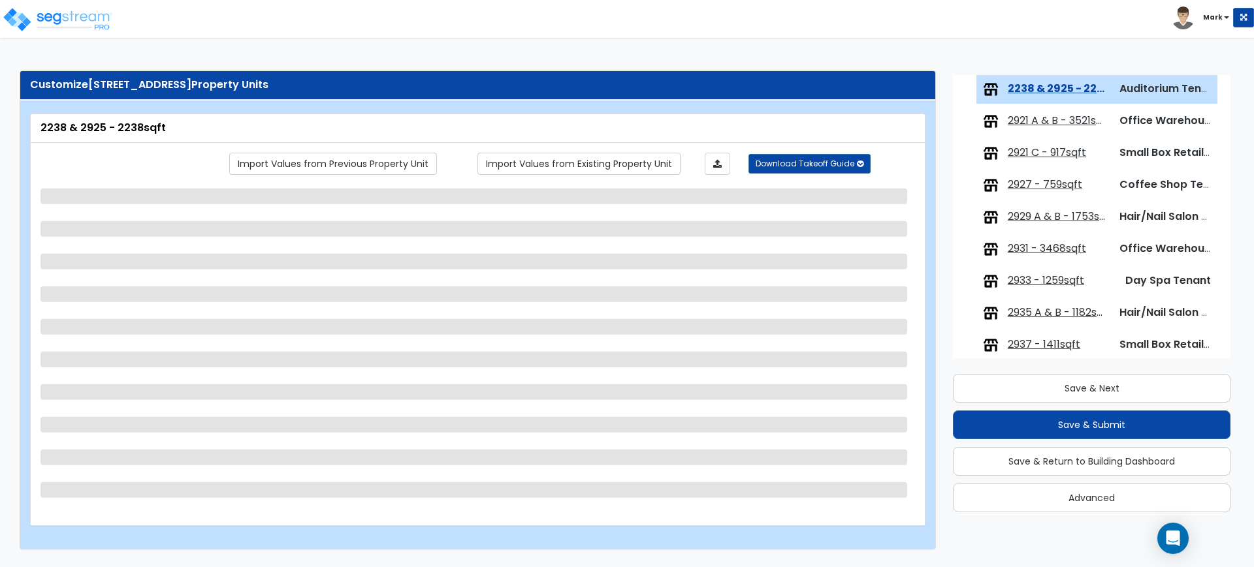
select select "1"
select select "4"
select select "1"
select select "2"
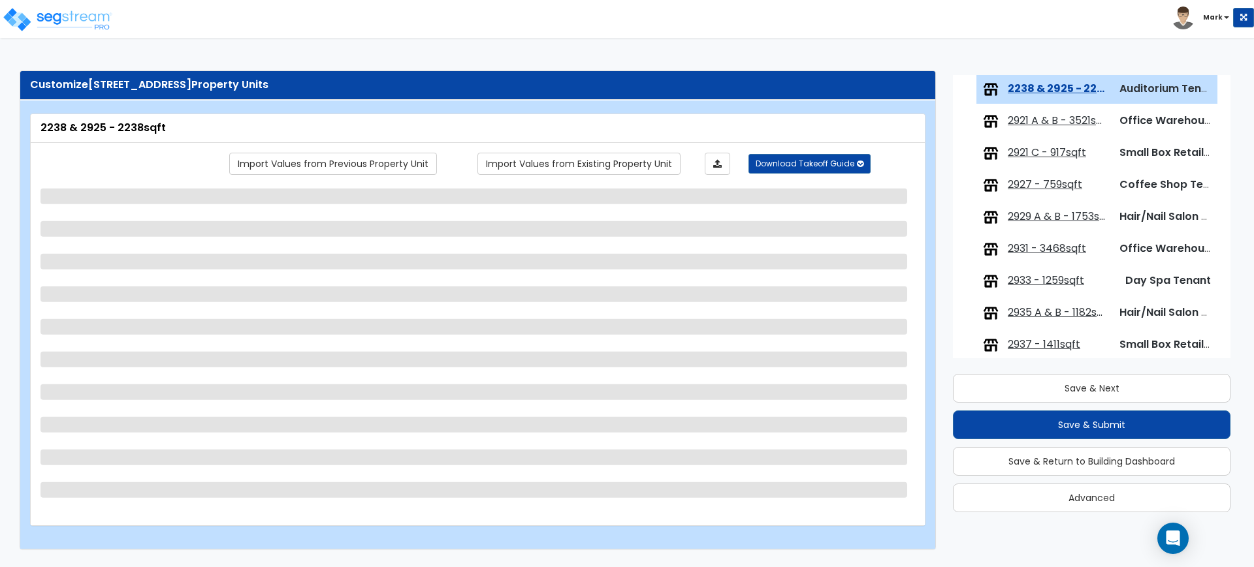
select select "2"
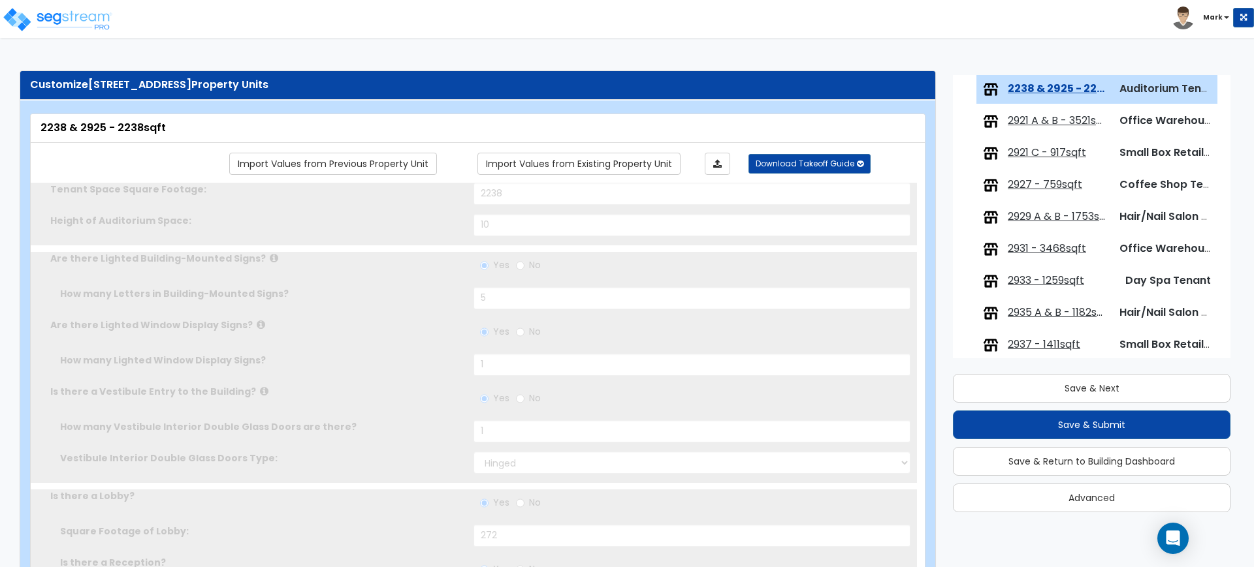
select select "2"
select select "1"
type input "80"
select select "5"
radio input "true"
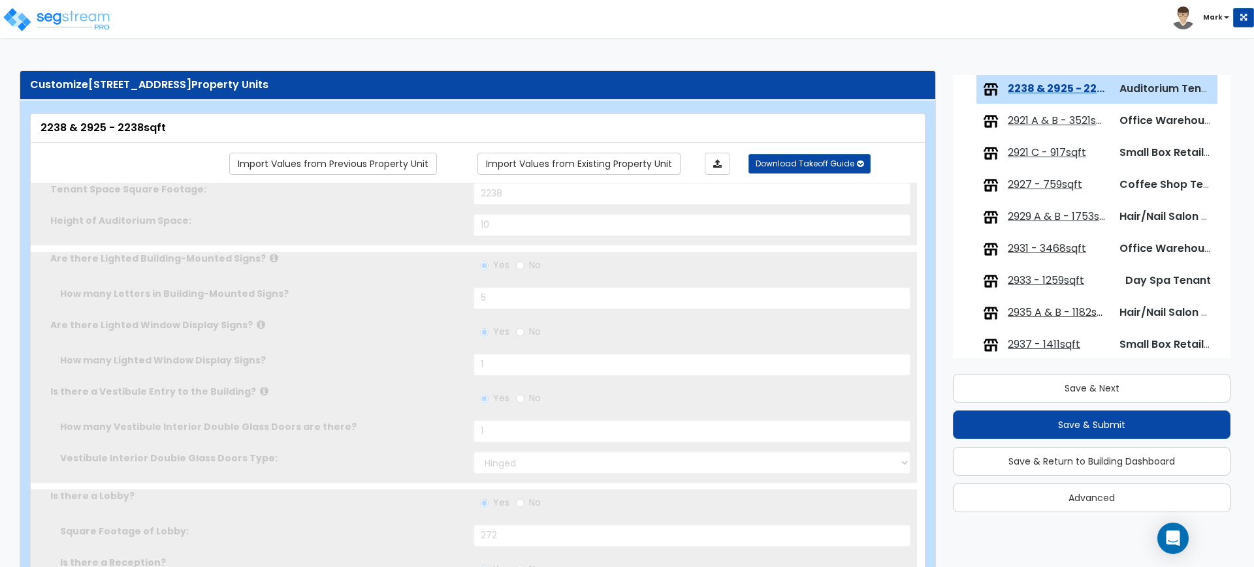
select select "2"
type input "1"
radio input "true"
type input "1"
select select "1"
